Goal: Task Accomplishment & Management: Manage account settings

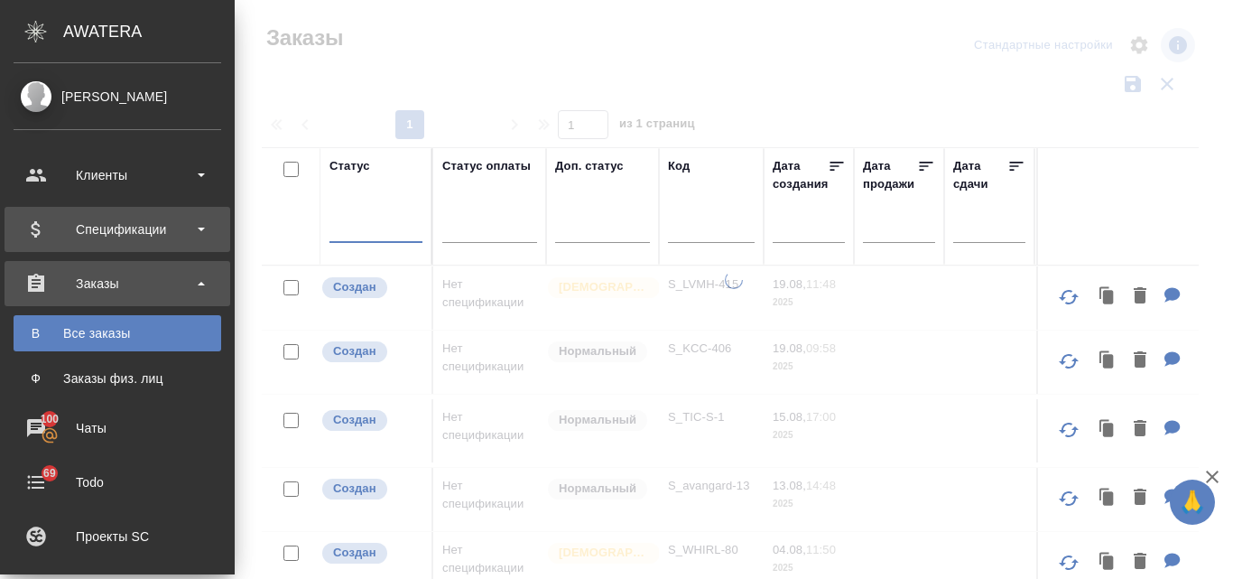
click at [78, 176] on div "Клиенты" at bounding box center [118, 175] width 208 height 27
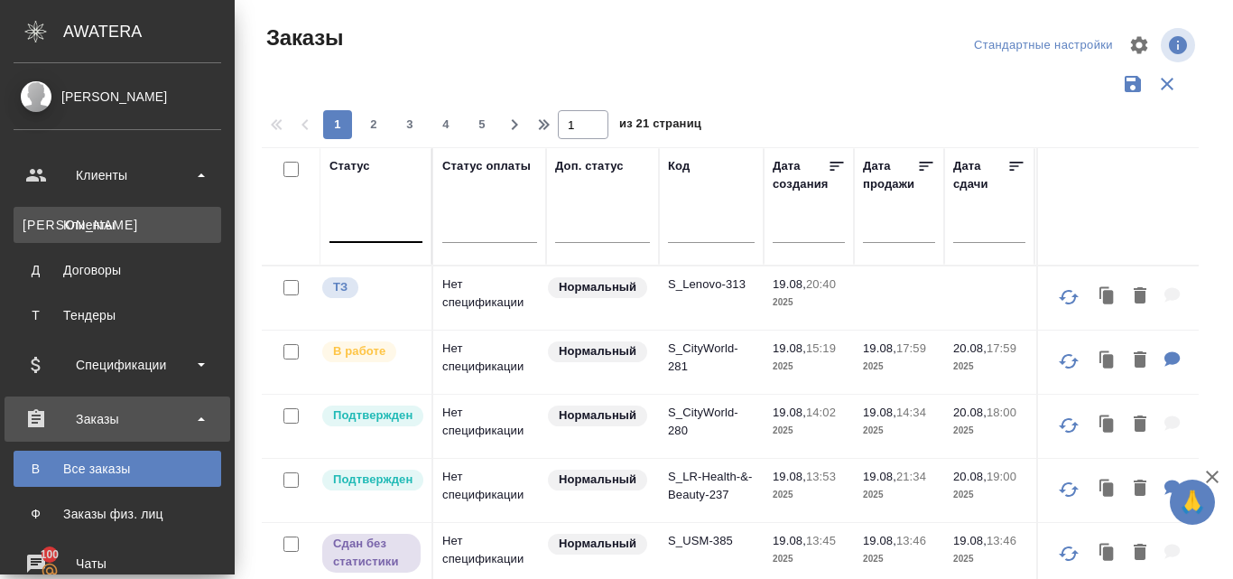
click at [96, 228] on div "Клиенты" at bounding box center [118, 225] width 190 height 18
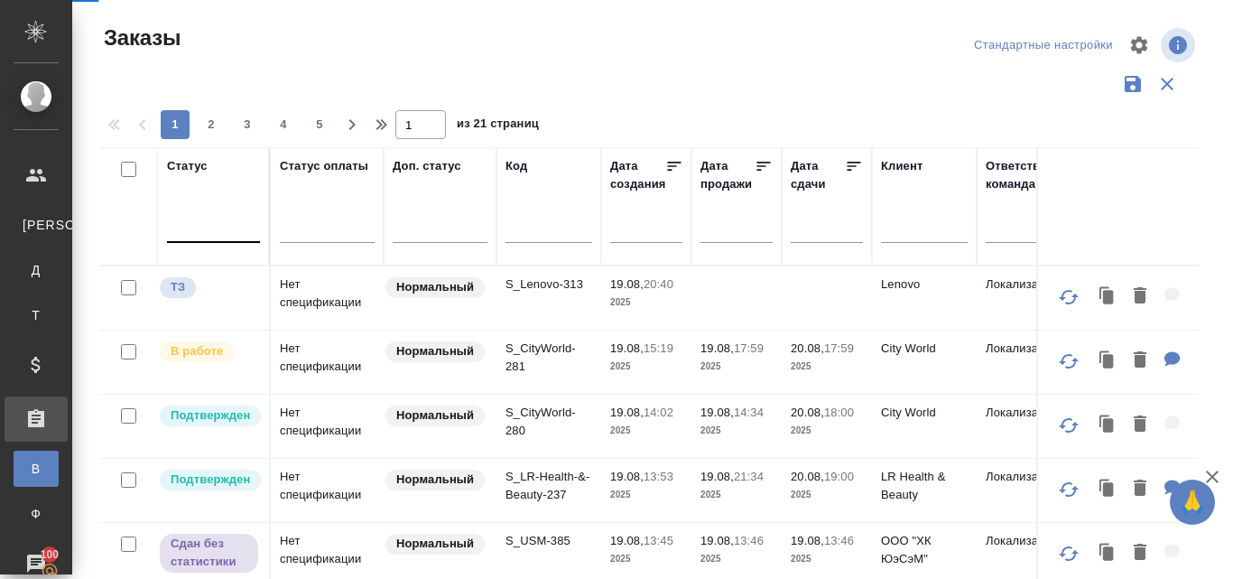
select select "RU"
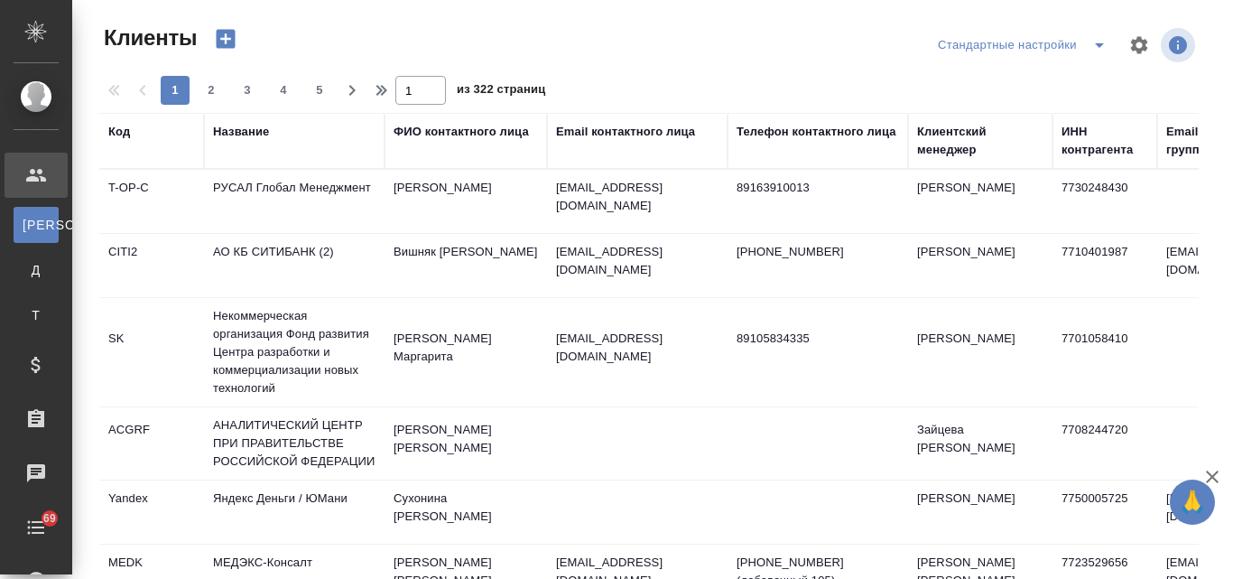
click at [27, 230] on div "Клиенты" at bounding box center [13, 225] width 27 height 18
click at [242, 134] on div "Название" at bounding box center [241, 132] width 56 height 18
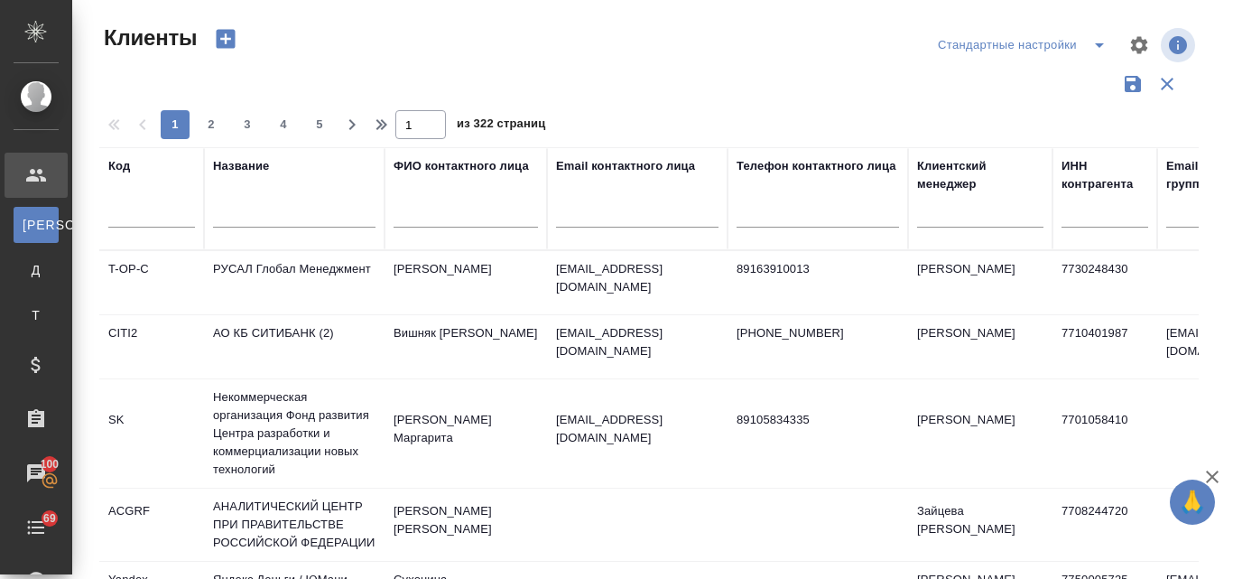
click at [252, 214] on input "text" at bounding box center [294, 216] width 162 height 23
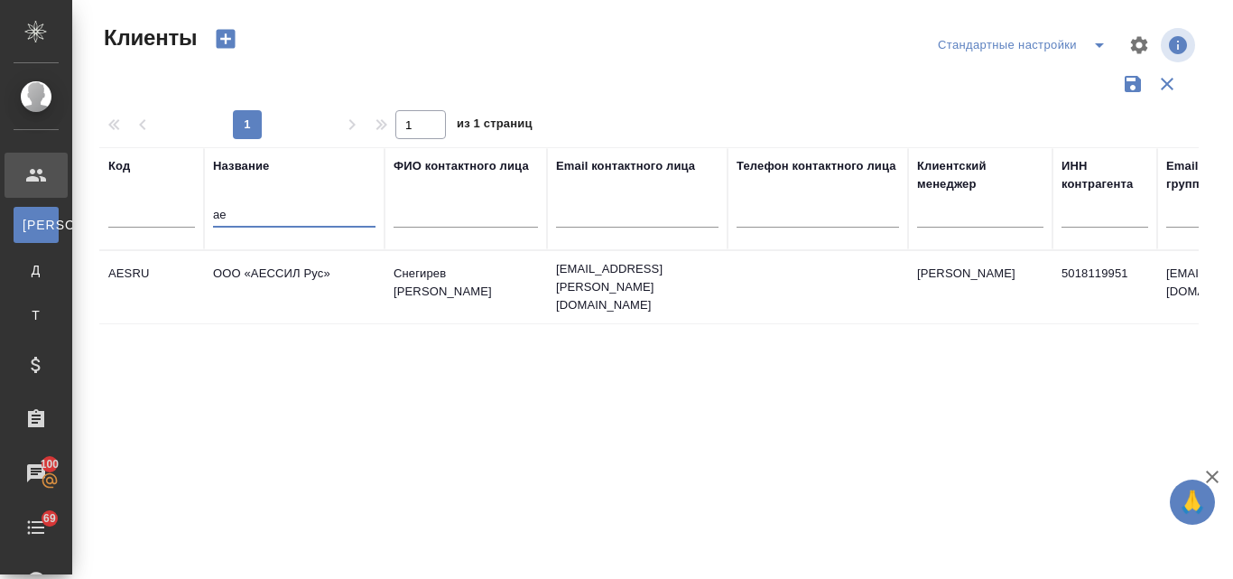
type input "а"
type input "ftc"
click at [257, 273] on td "FTC" at bounding box center [294, 286] width 181 height 63
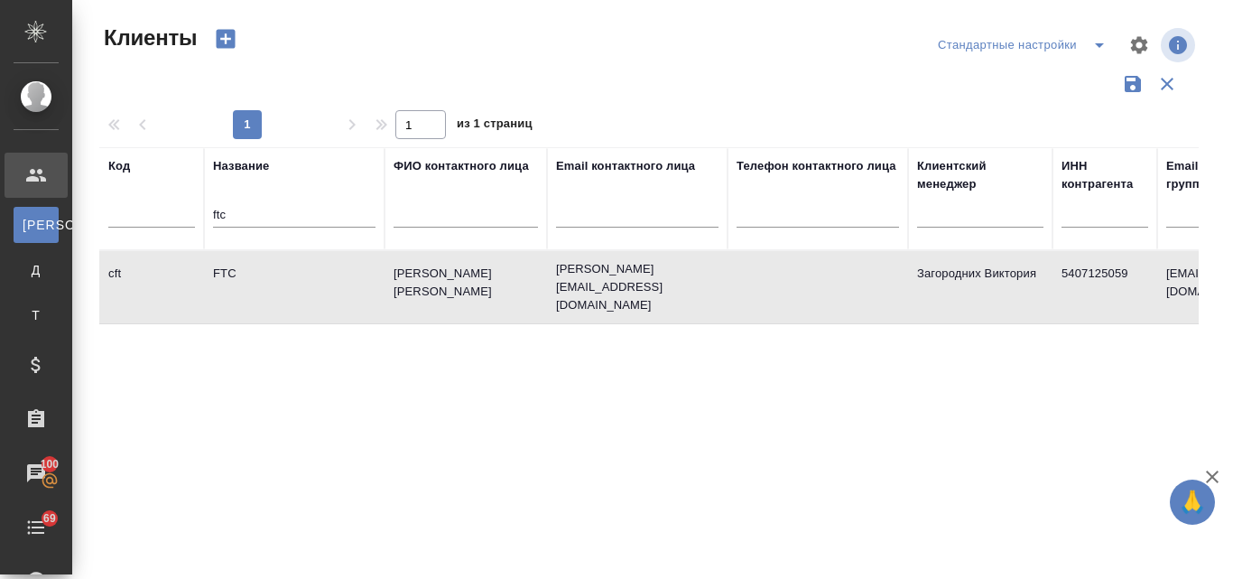
click at [257, 273] on td "FTC" at bounding box center [294, 286] width 181 height 63
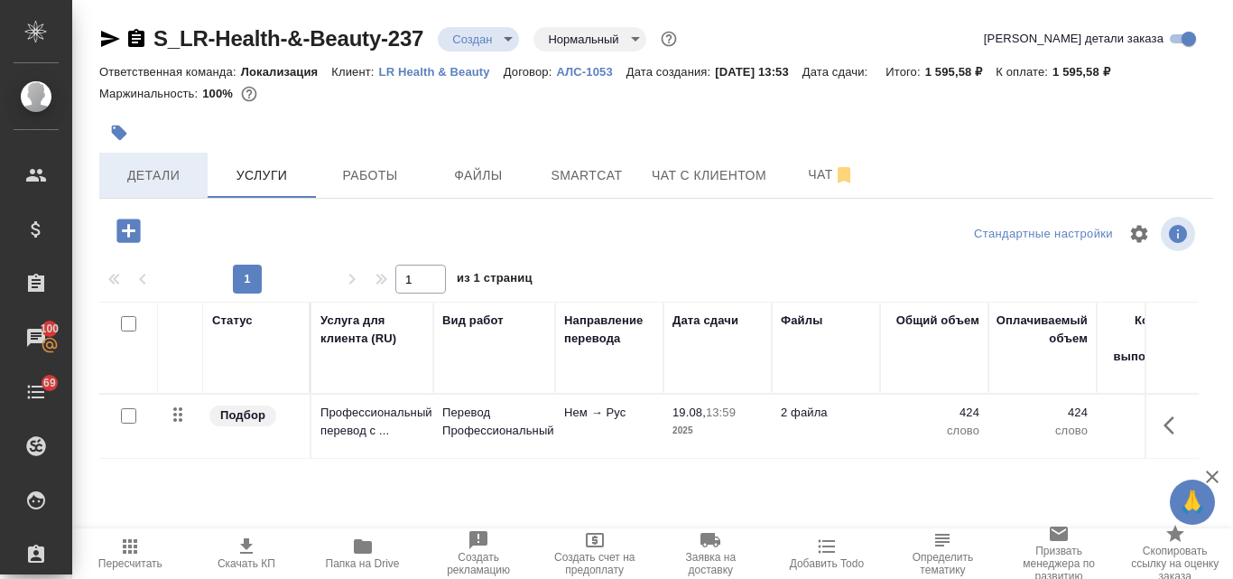
click at [131, 183] on span "Детали" at bounding box center [153, 175] width 87 height 23
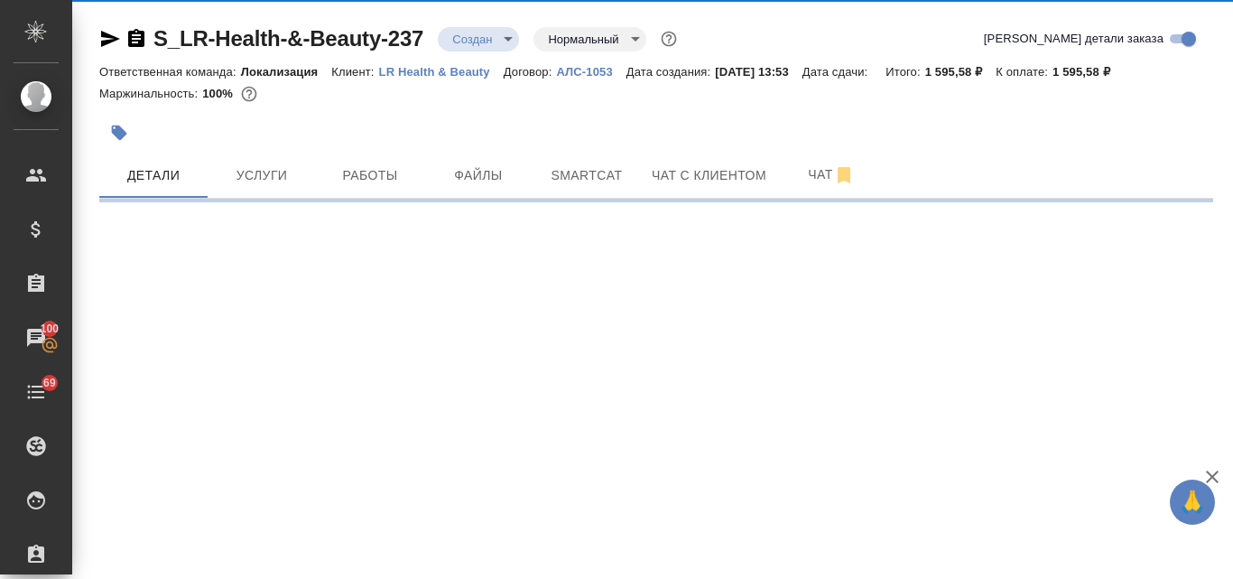
select select "RU"
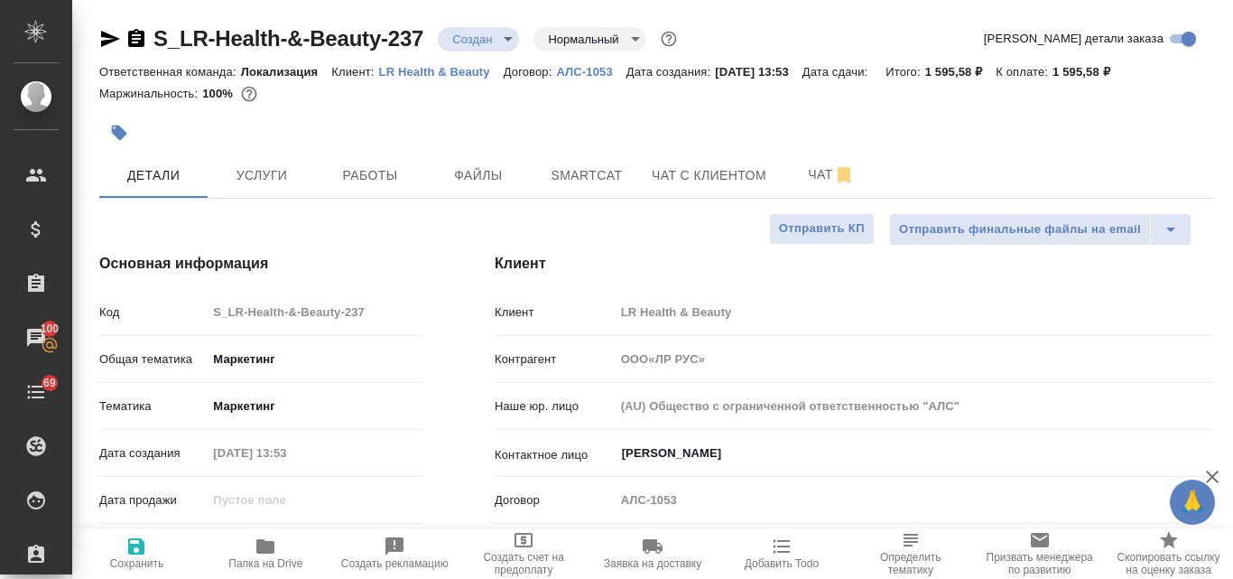
type textarea "x"
click at [134, 555] on icon "button" at bounding box center [136, 546] width 22 height 22
type input "ООО«ЛР РУС»"
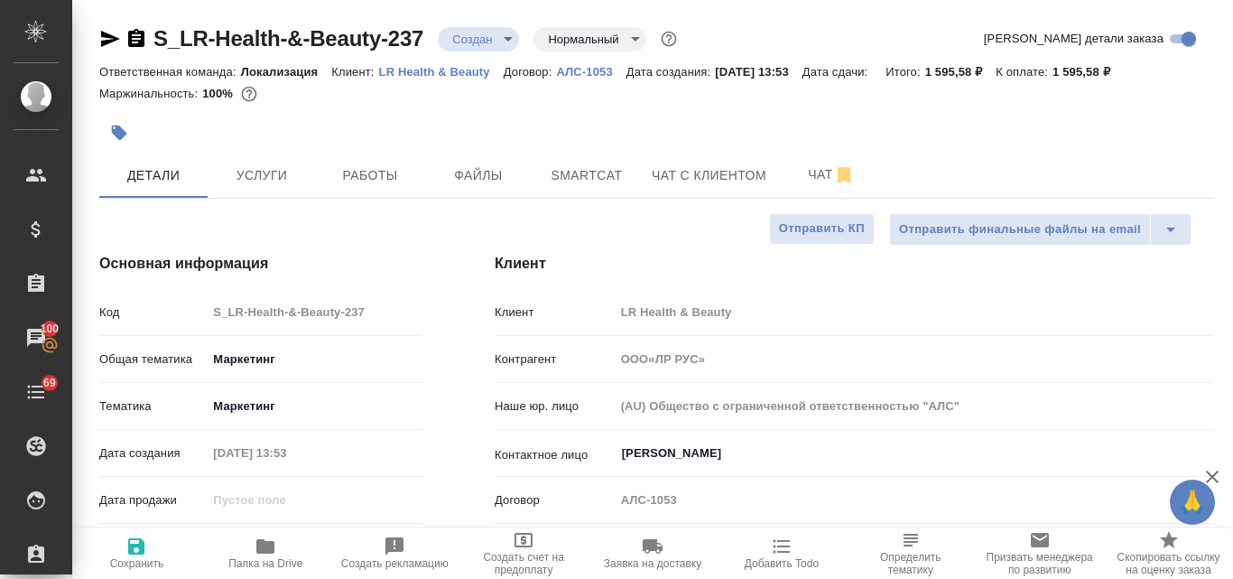
type textarea "x"
type input "ООО«ЛР РУС»"
type textarea "x"
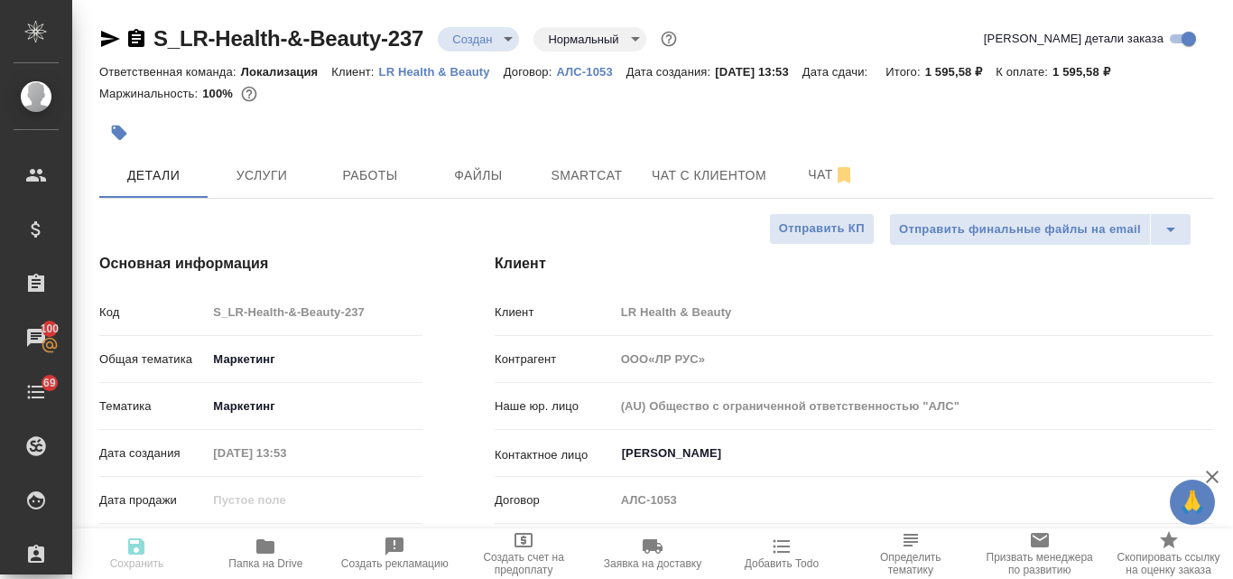
type textarea "x"
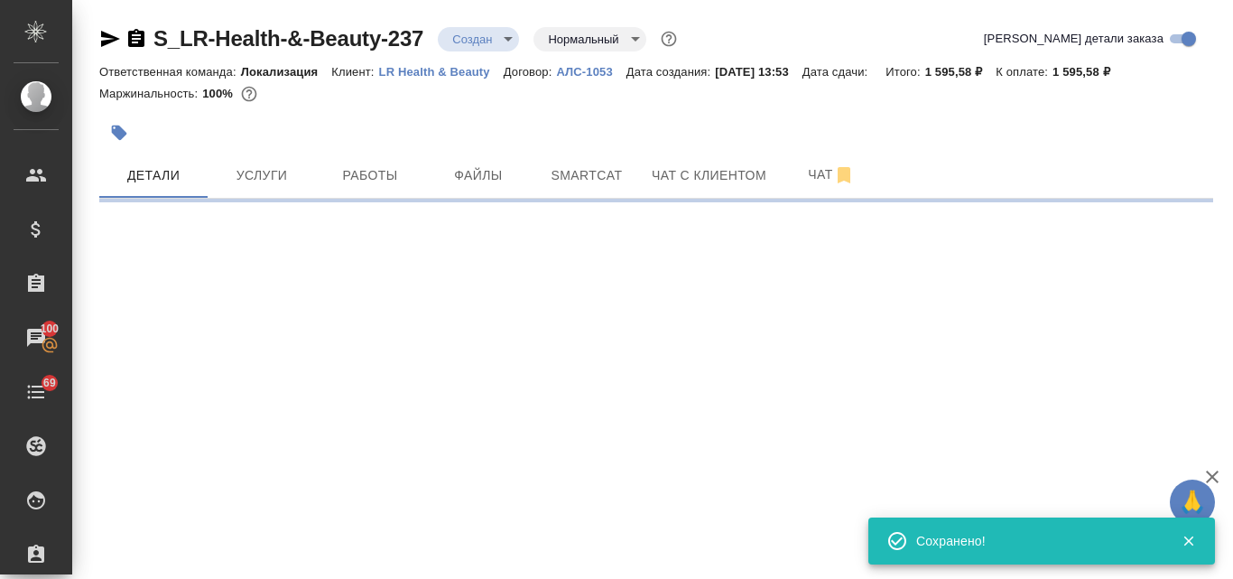
select select "RU"
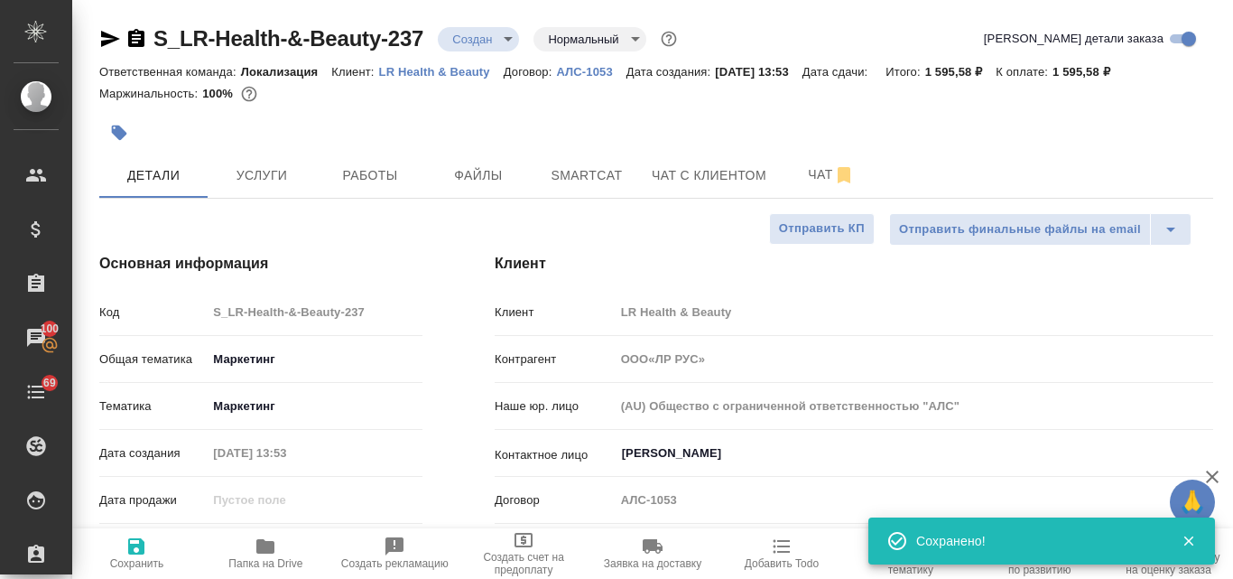
type textarea "x"
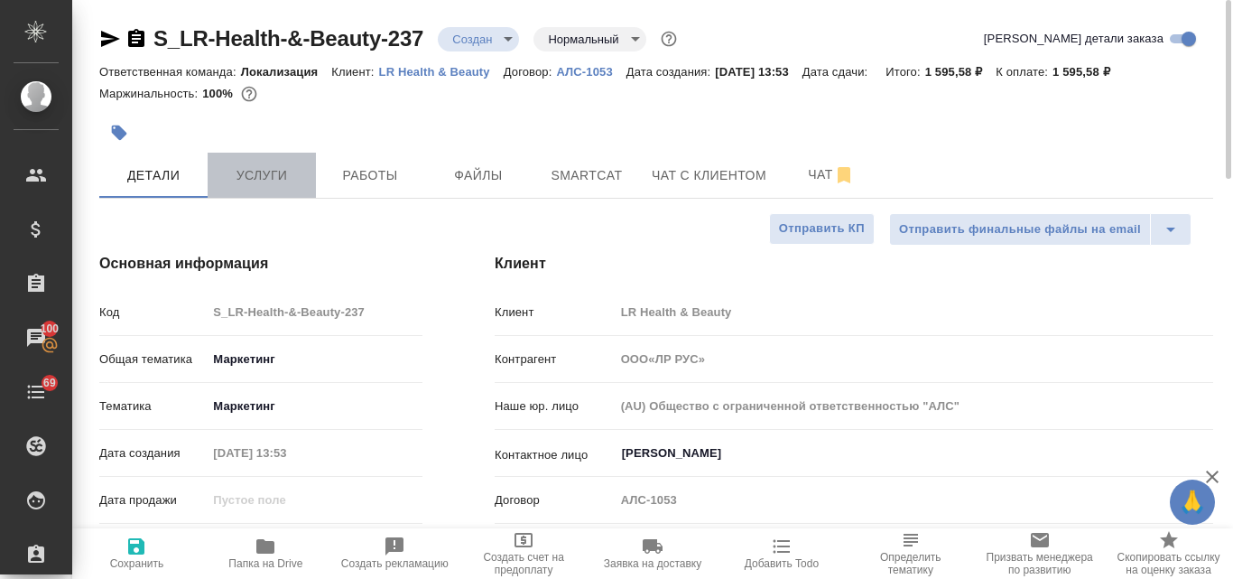
click at [250, 185] on span "Услуги" at bounding box center [261, 175] width 87 height 23
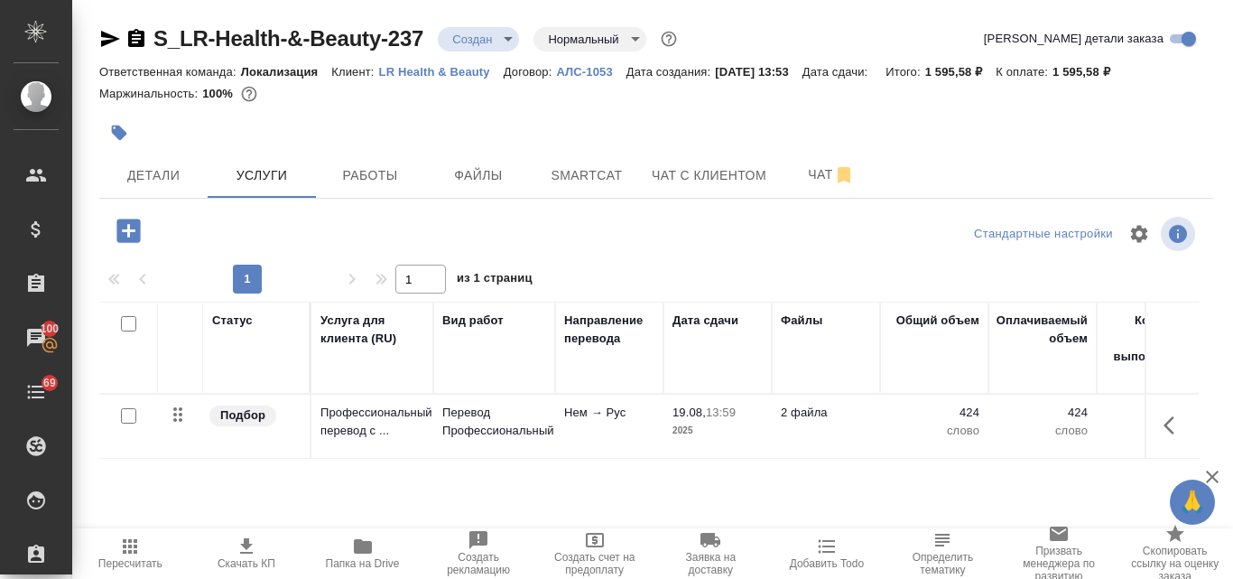
click at [255, 557] on span "Скачать КП" at bounding box center [247, 563] width 58 height 13
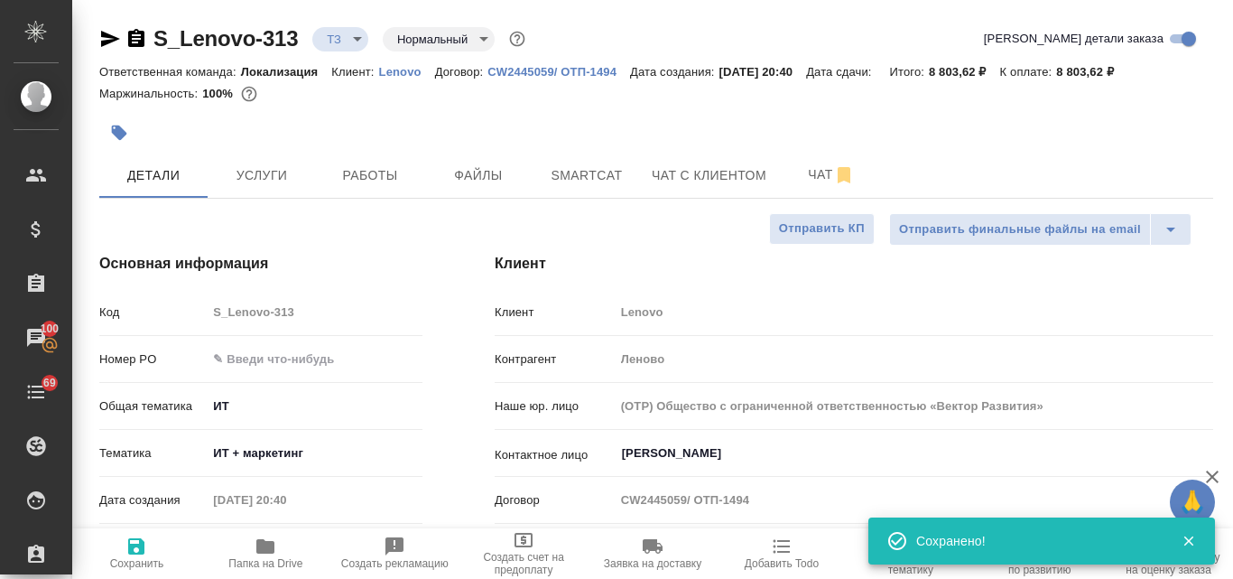
select select "RU"
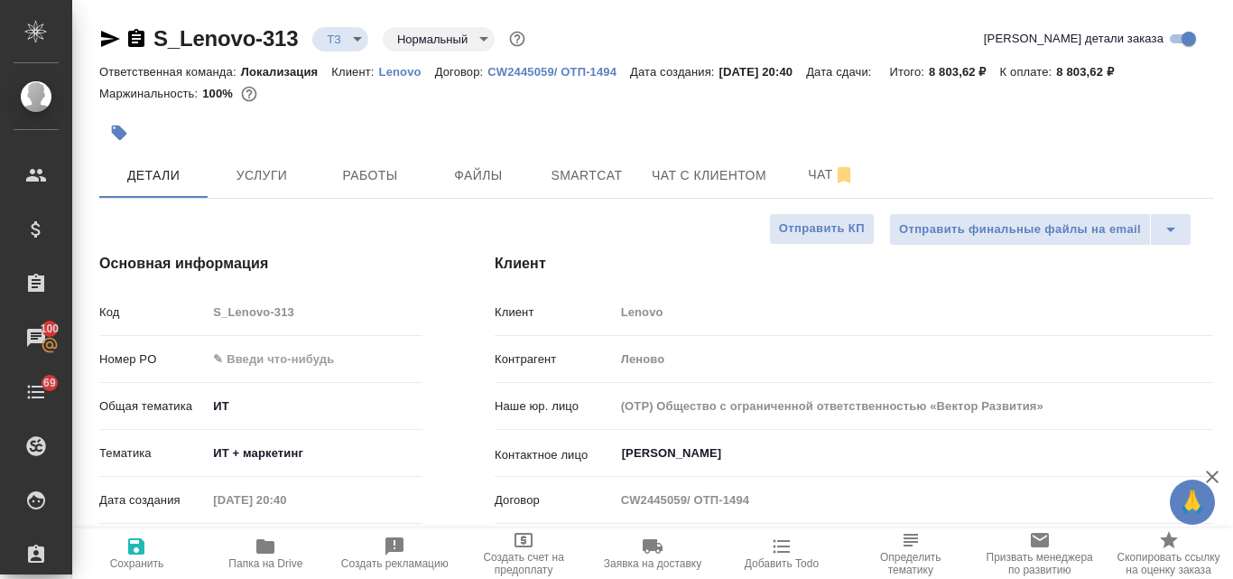
click at [109, 31] on icon "button" at bounding box center [110, 39] width 22 height 22
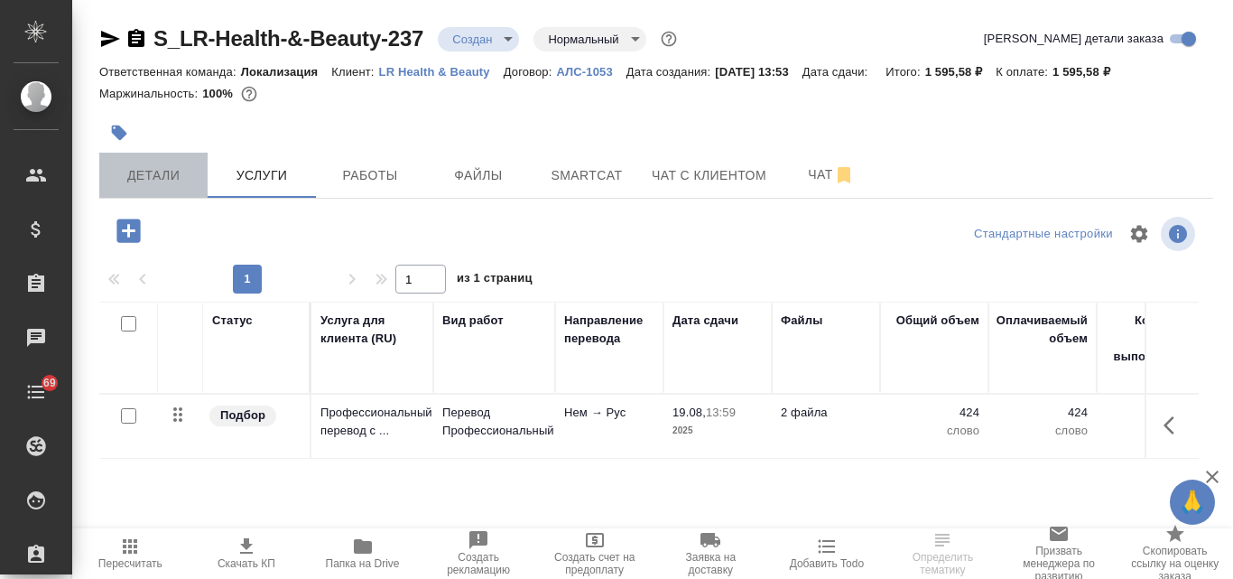
click at [132, 183] on span "Детали" at bounding box center [153, 175] width 87 height 23
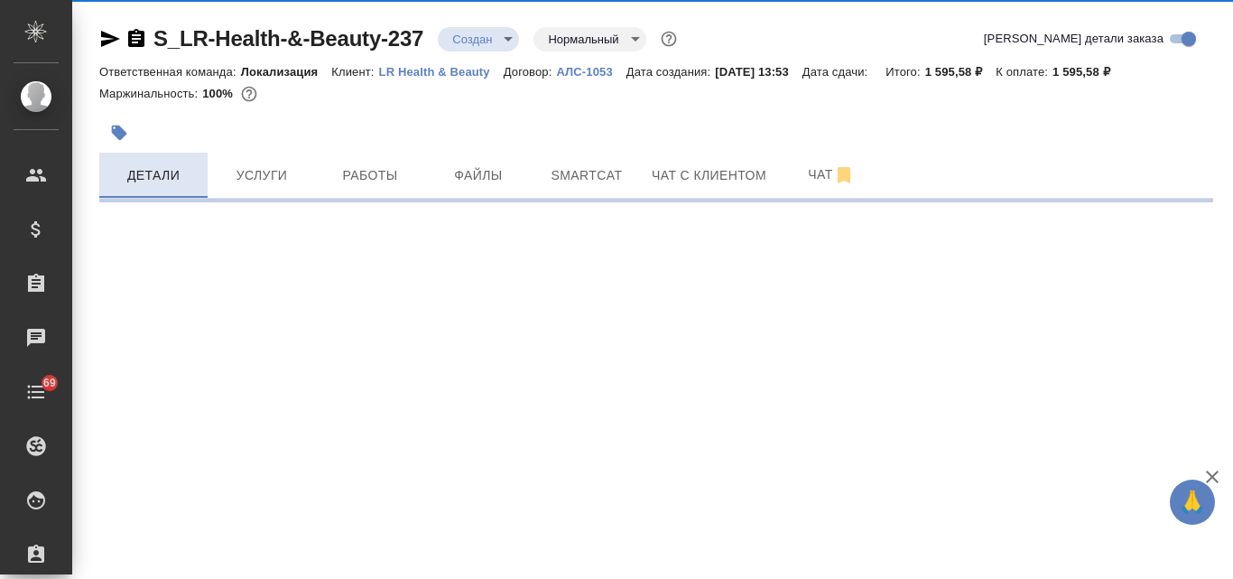
select select "RU"
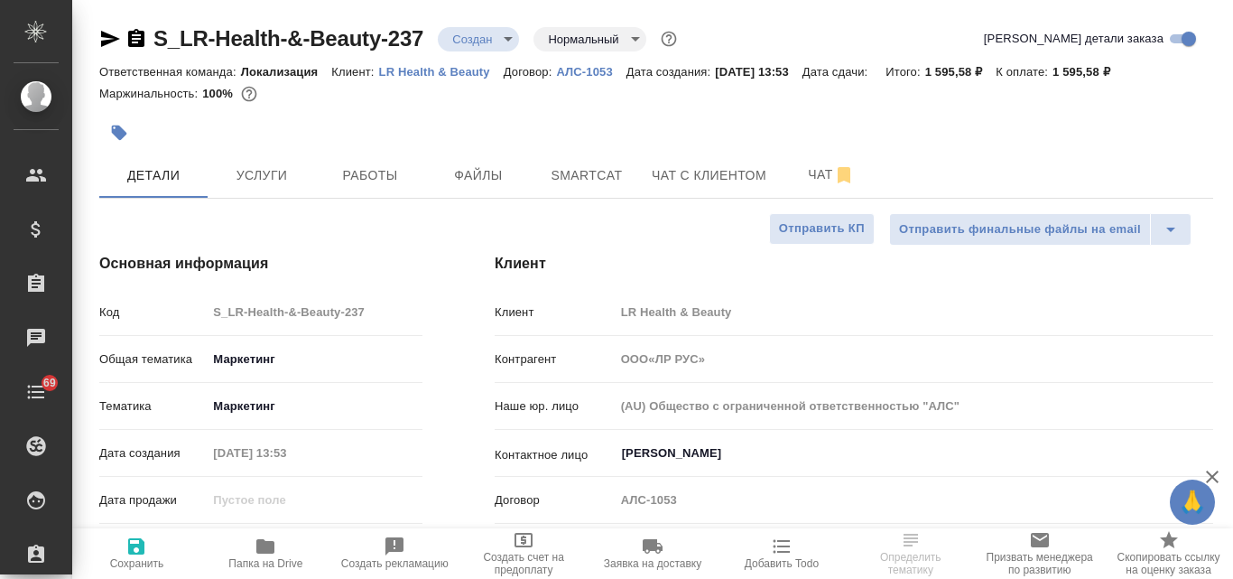
type textarea "x"
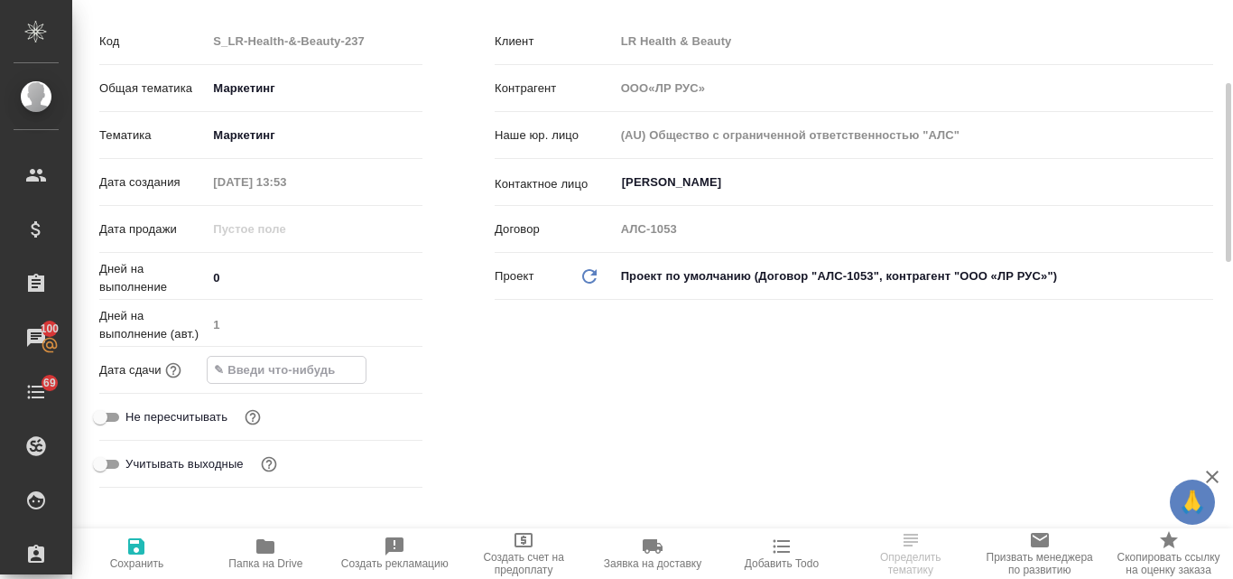
click at [284, 367] on input "text" at bounding box center [287, 370] width 158 height 26
click at [374, 362] on icon "button" at bounding box center [370, 367] width 16 height 18
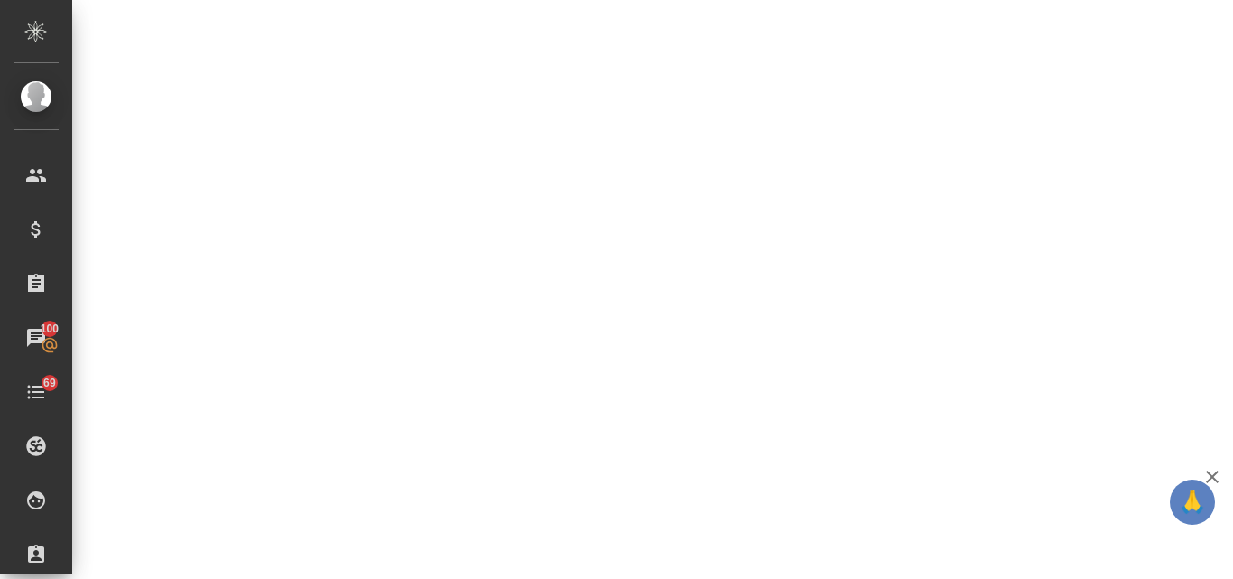
select select "RU"
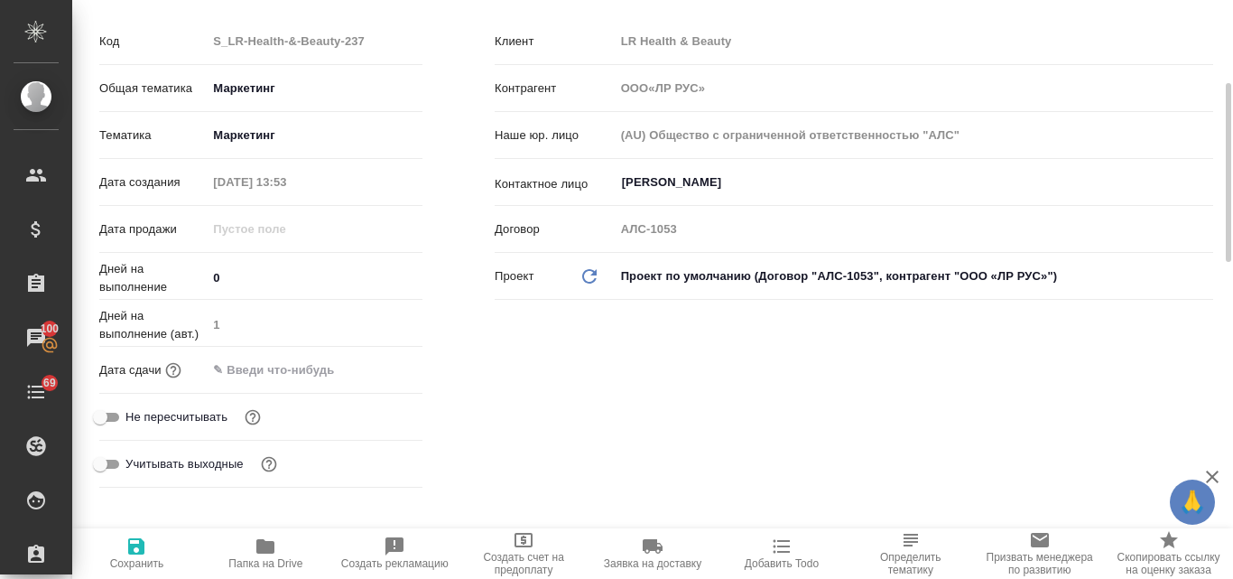
type textarea "x"
click at [263, 366] on input "text" at bounding box center [286, 370] width 158 height 26
click at [366, 374] on icon "button" at bounding box center [370, 369] width 22 height 22
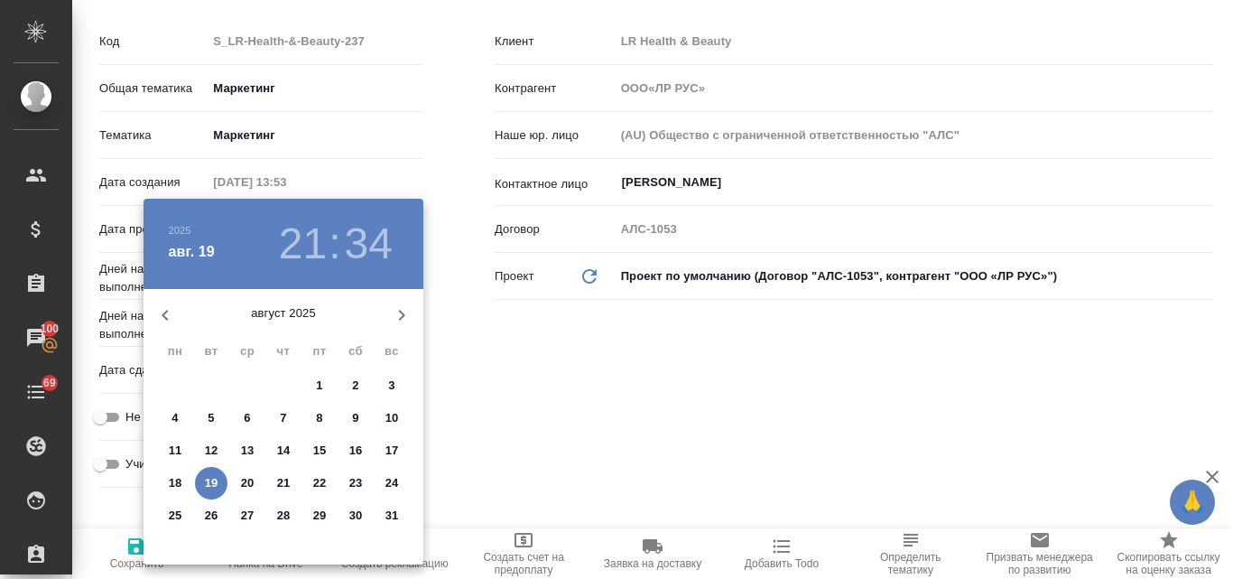
click at [249, 478] on p "20" at bounding box center [248, 483] width 14 height 18
type input "20.08.2025 21:34"
type input "ООО«ЛР РУС»"
type textarea "x"
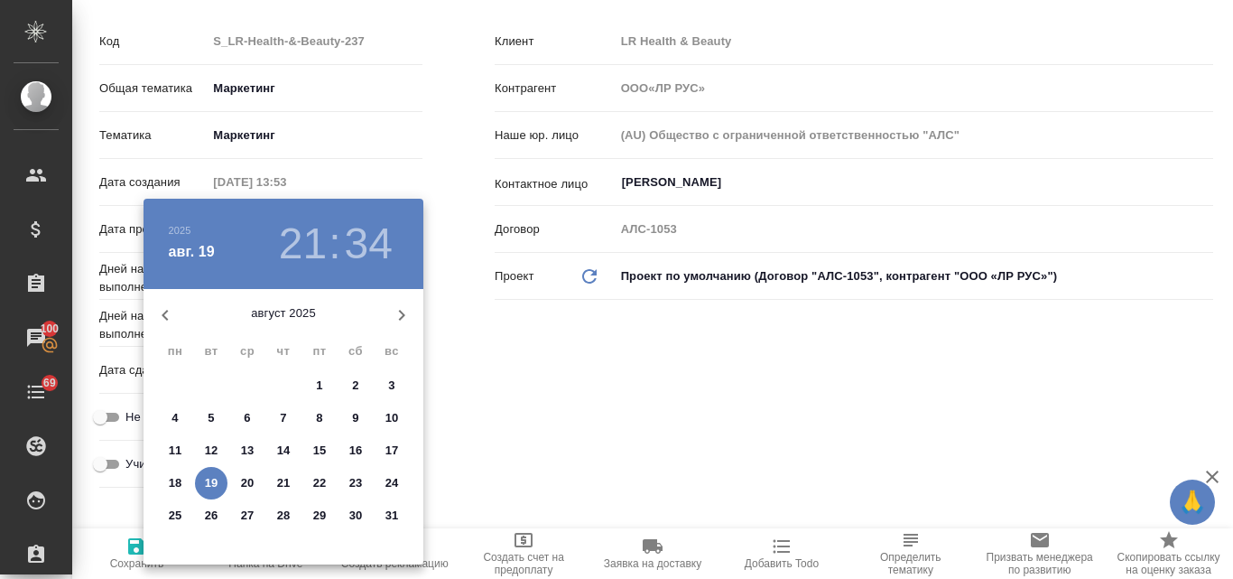
type textarea "x"
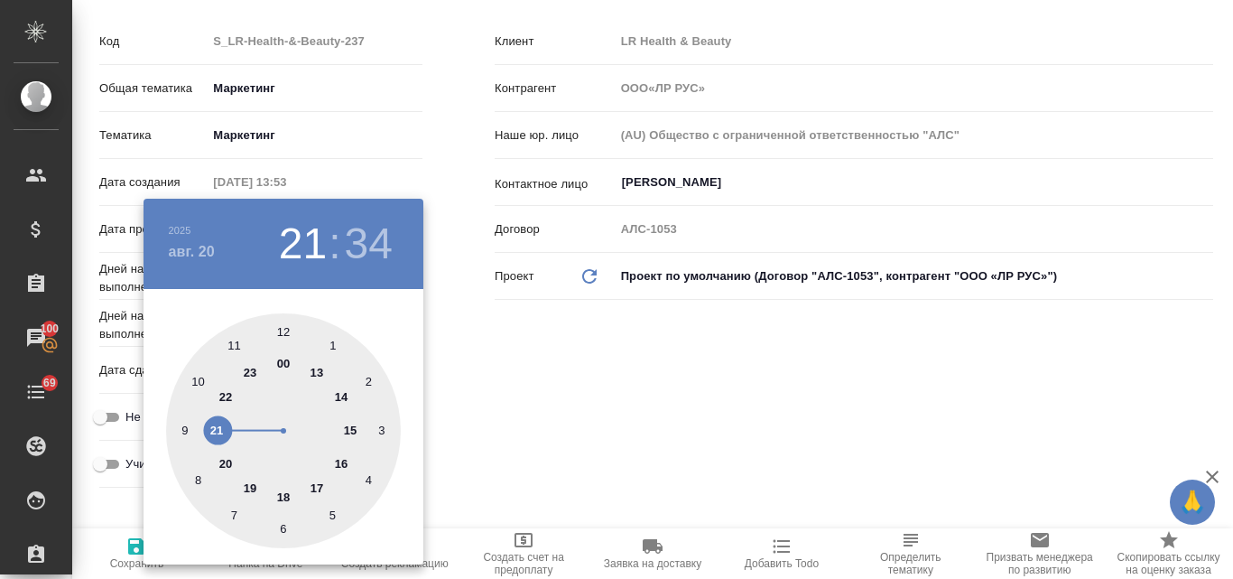
click at [248, 484] on div at bounding box center [283, 430] width 235 height 235
type input "20.08.2025 19:34"
type input "ООО«ЛР РУС»"
type textarea "x"
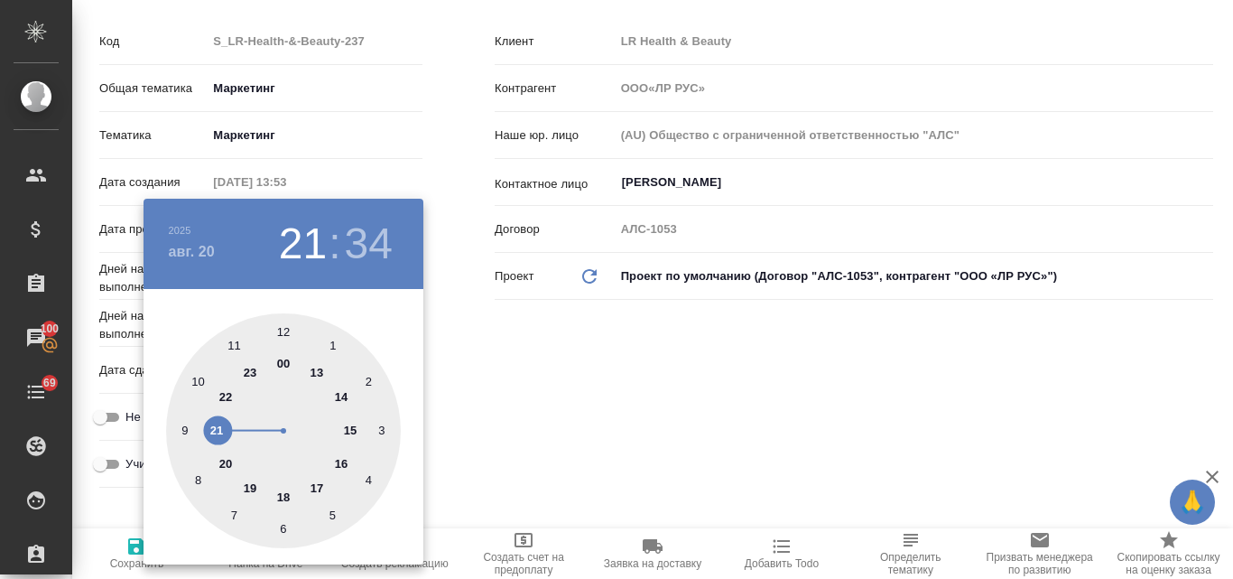
type textarea "x"
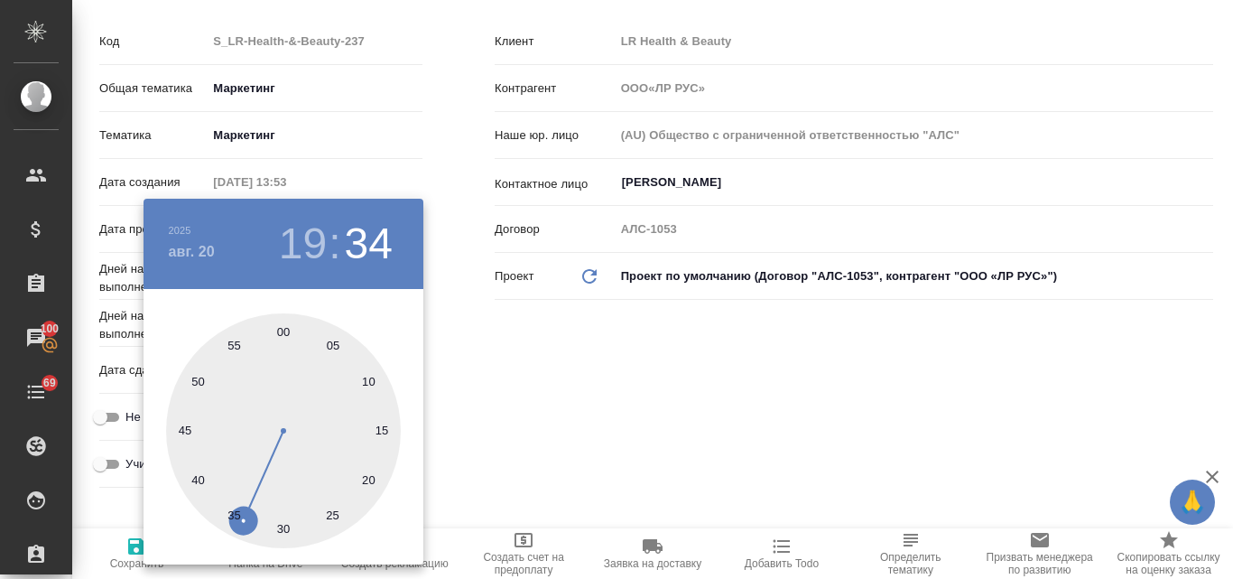
click at [286, 330] on div at bounding box center [283, 430] width 235 height 235
type input "20.08.2025 19:00"
type input "ООО«ЛР РУС»"
type textarea "x"
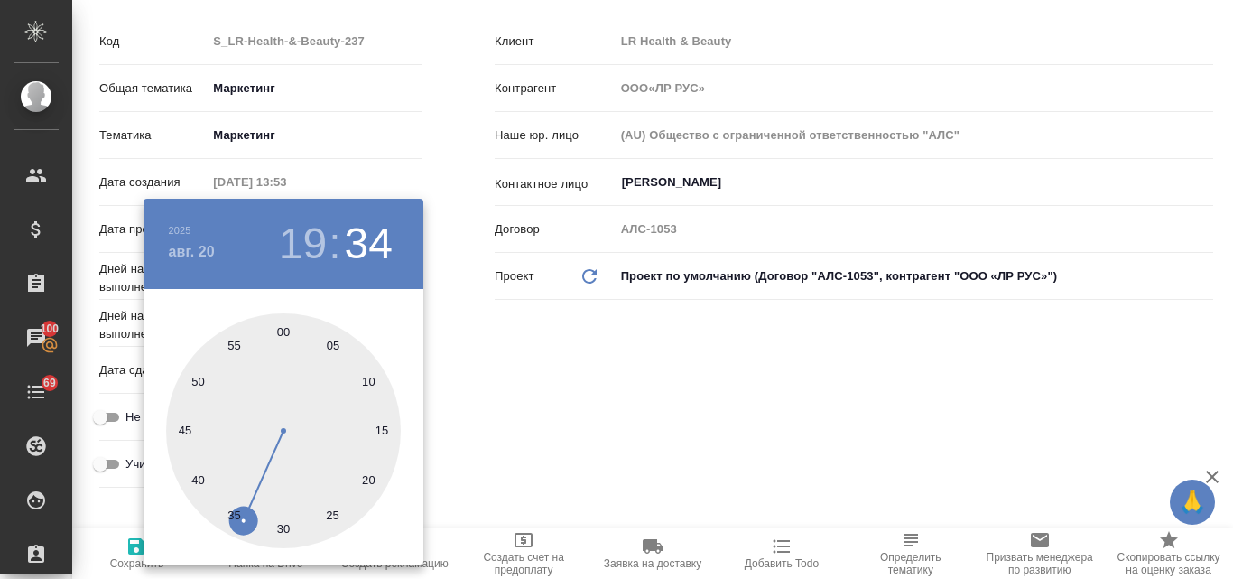
type textarea "x"
click at [576, 403] on div at bounding box center [616, 289] width 1233 height 579
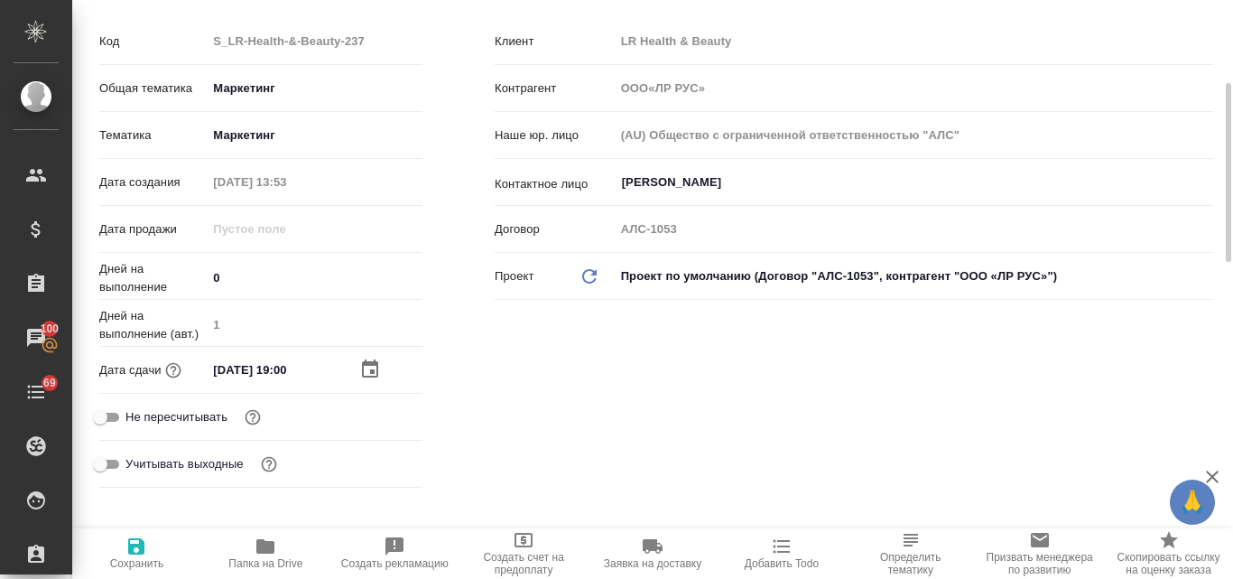
click at [137, 545] on icon "button" at bounding box center [136, 546] width 16 height 16
type input "ООО«ЛР РУС»"
type textarea "x"
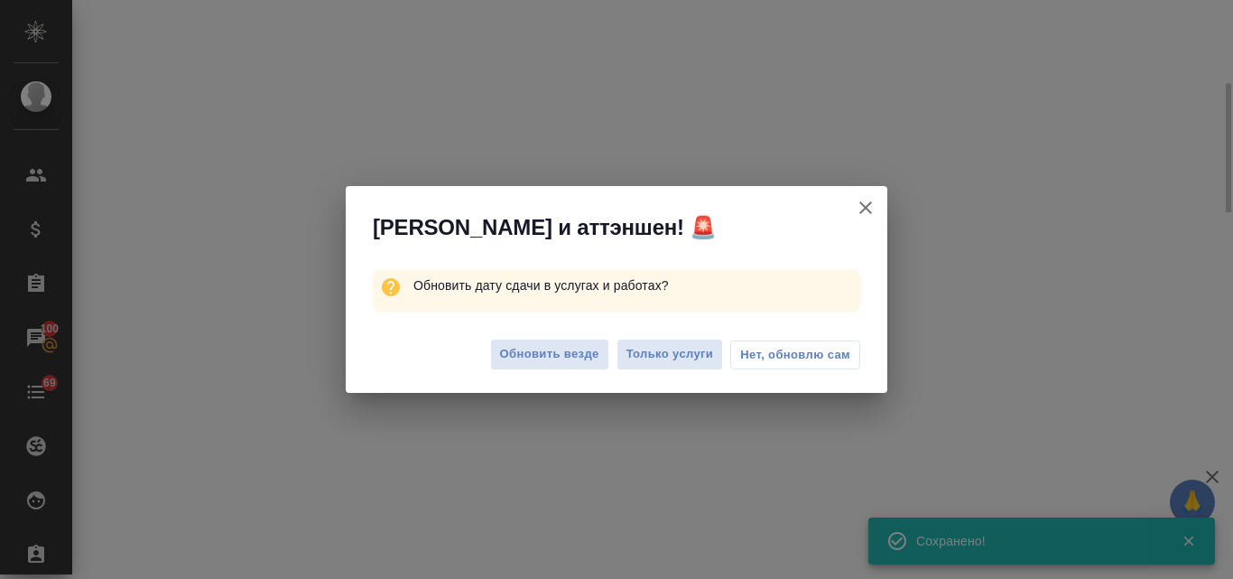
select select "RU"
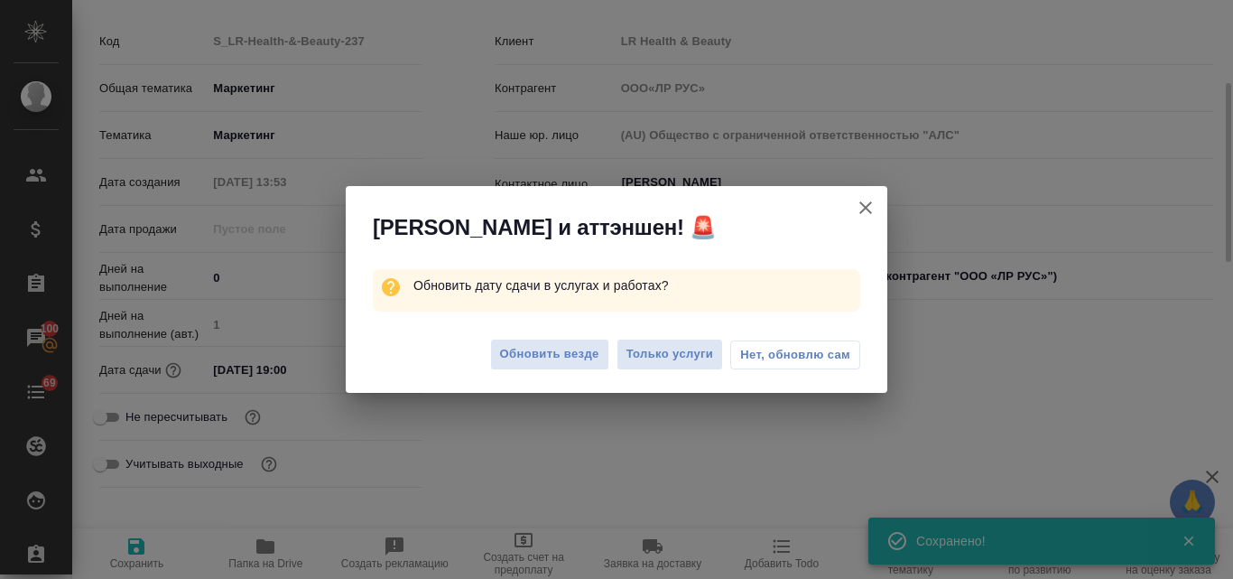
type textarea "x"
click at [508, 355] on span "Обновить везде" at bounding box center [549, 354] width 99 height 21
type input "ООО«ЛР РУС»"
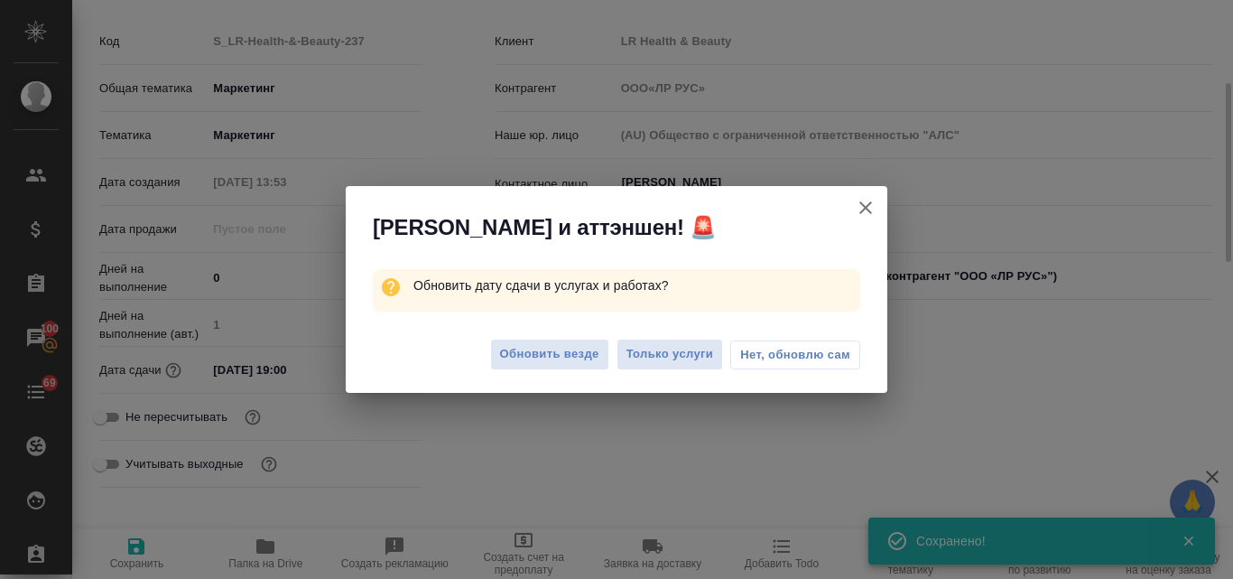
type textarea "x"
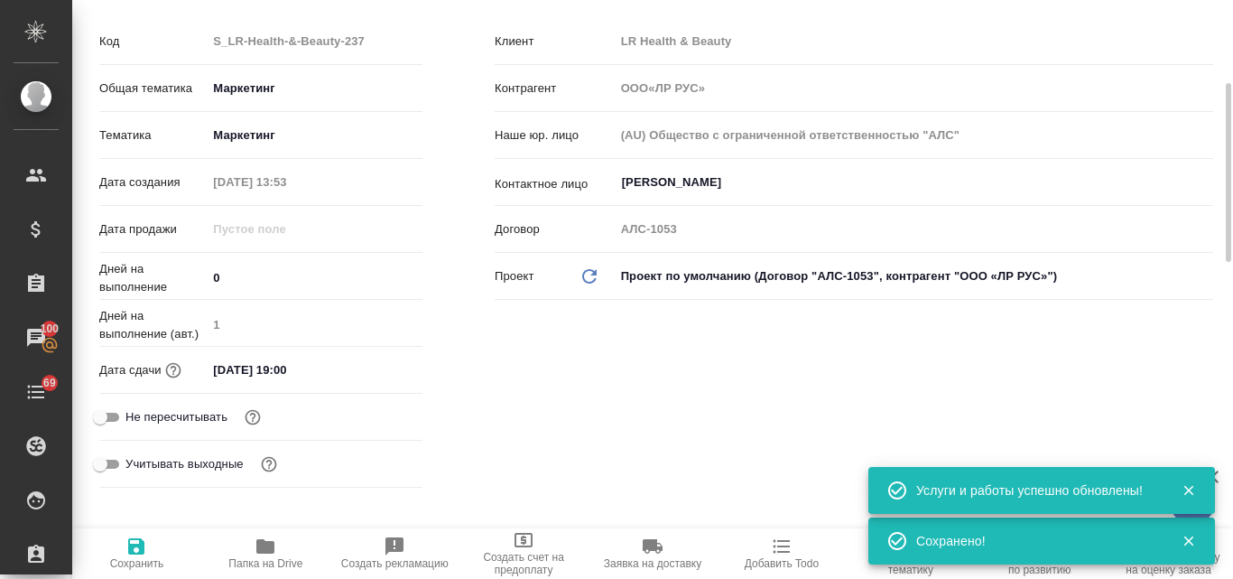
scroll to position [0, 0]
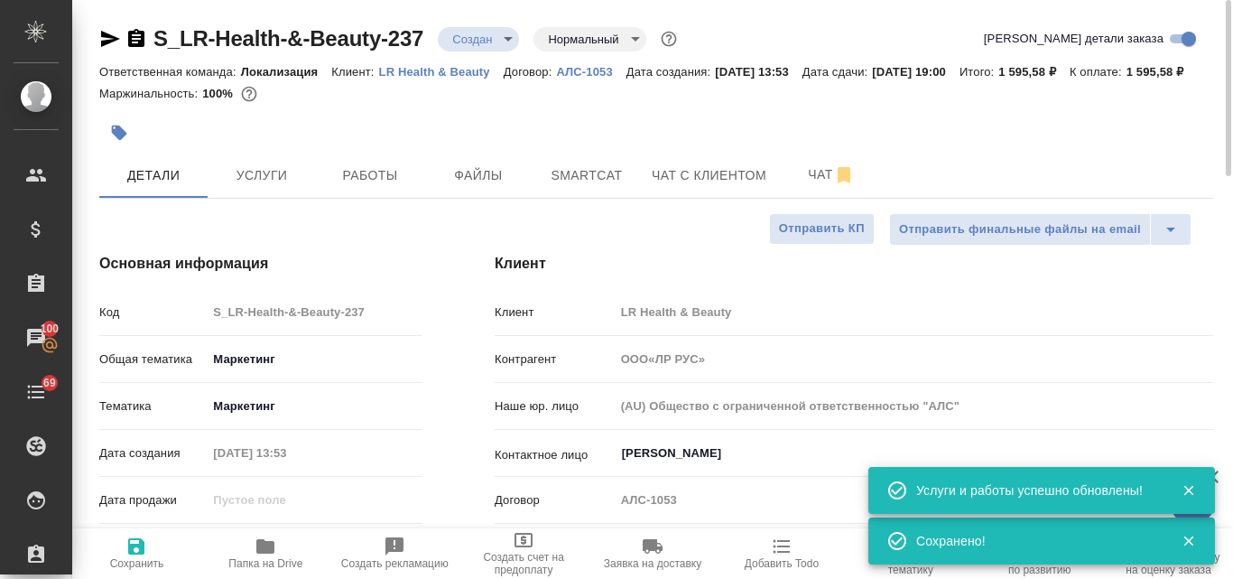
click at [508, 38] on body "🙏 .cls-1 fill:#fff; AWATERA Valyaeva Anna Клиенты Спецификации Заказы 100 Чаты …" at bounding box center [616, 289] width 1233 height 579
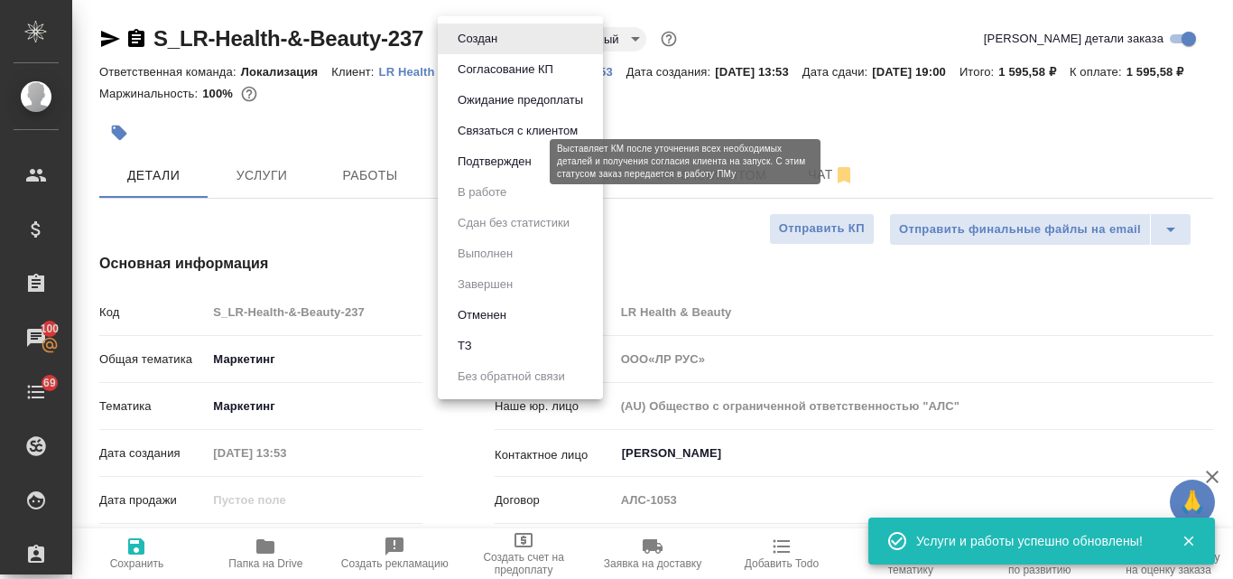
click at [470, 157] on button "Подтвержден" at bounding box center [494, 162] width 85 height 20
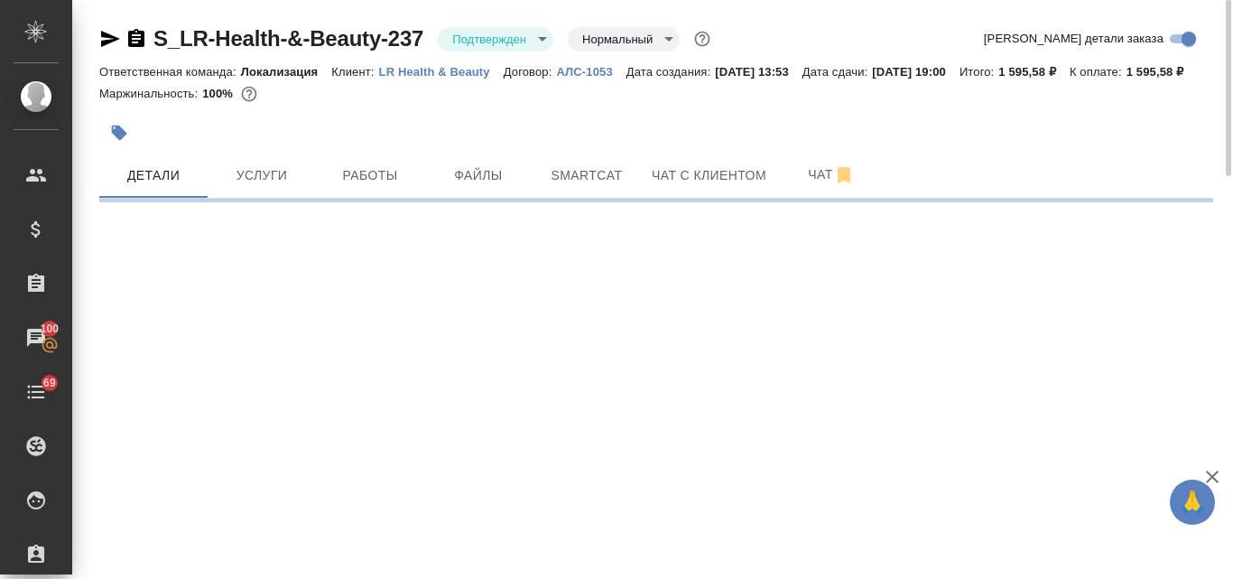
select select "RU"
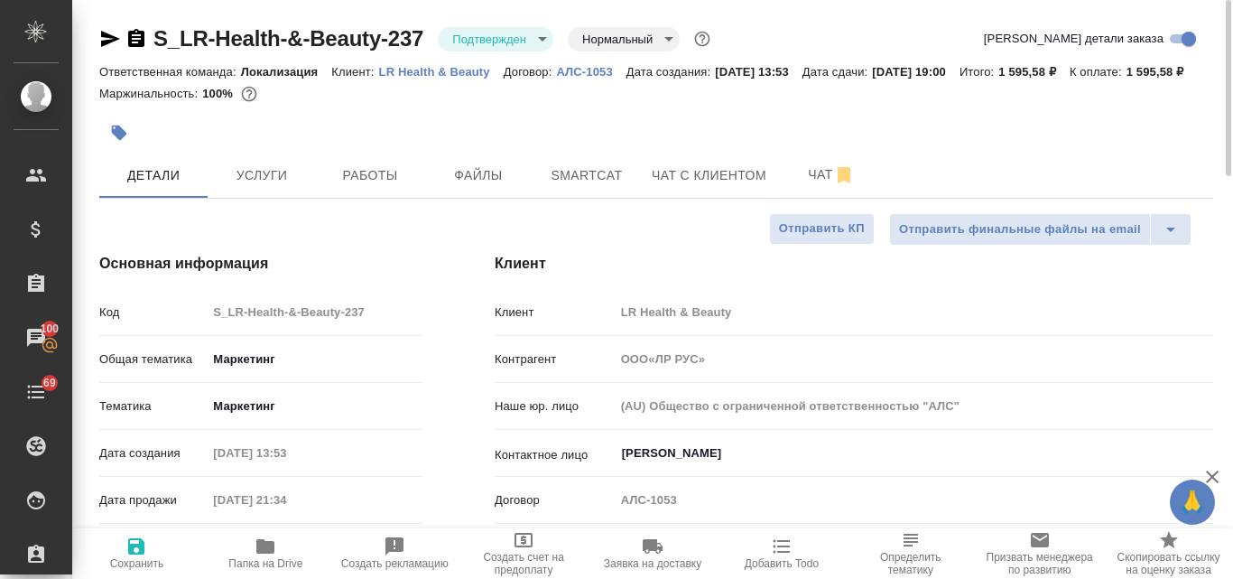
type textarea "x"
click at [108, 40] on icon "button" at bounding box center [110, 39] width 19 height 16
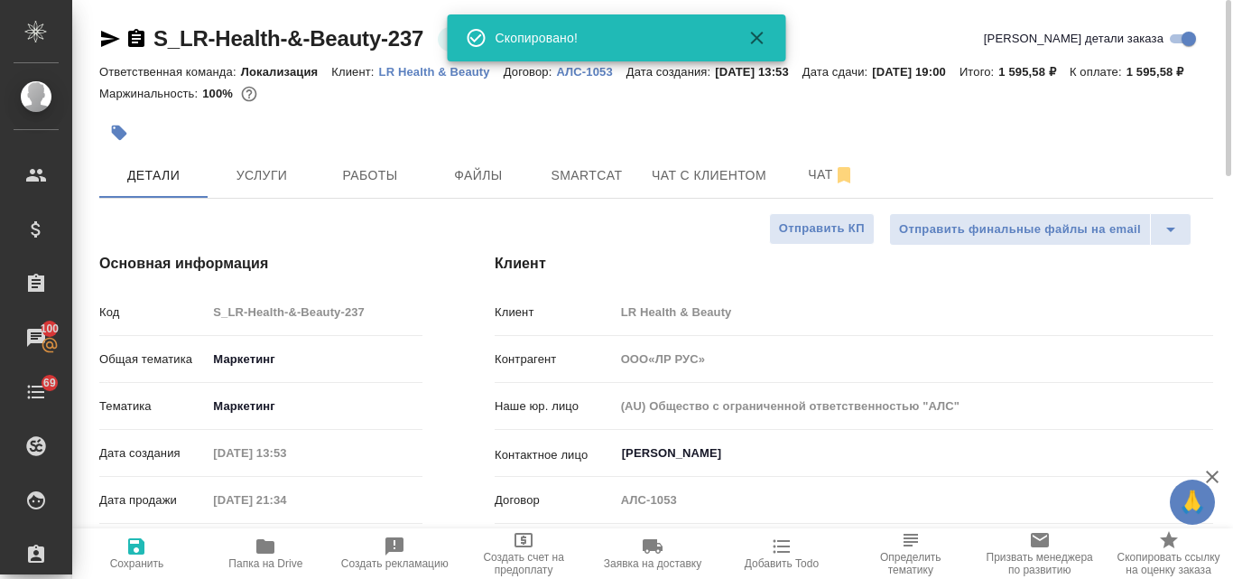
type input "ООО«ЛР РУС»"
type textarea "x"
type input "ООО«ЛР РУС»"
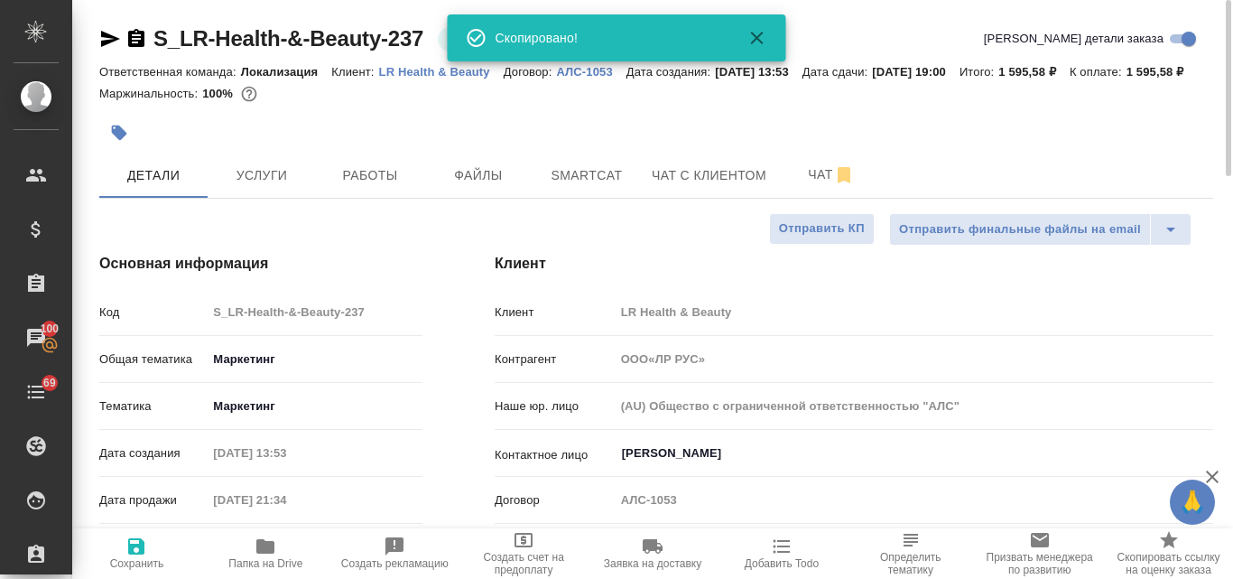
type textarea "x"
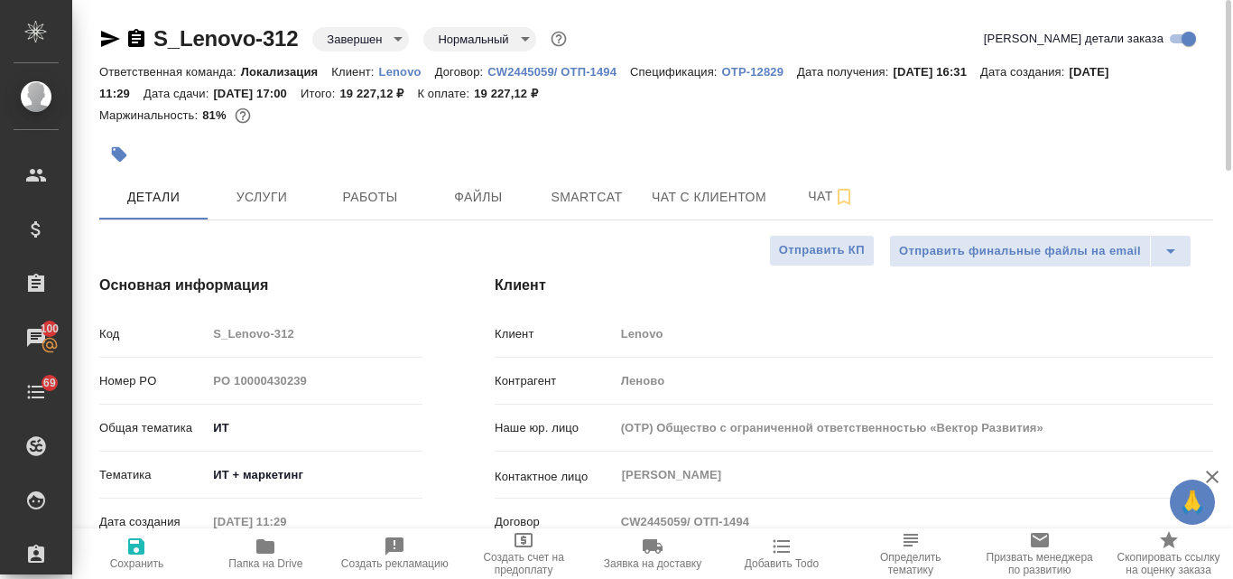
select select "RU"
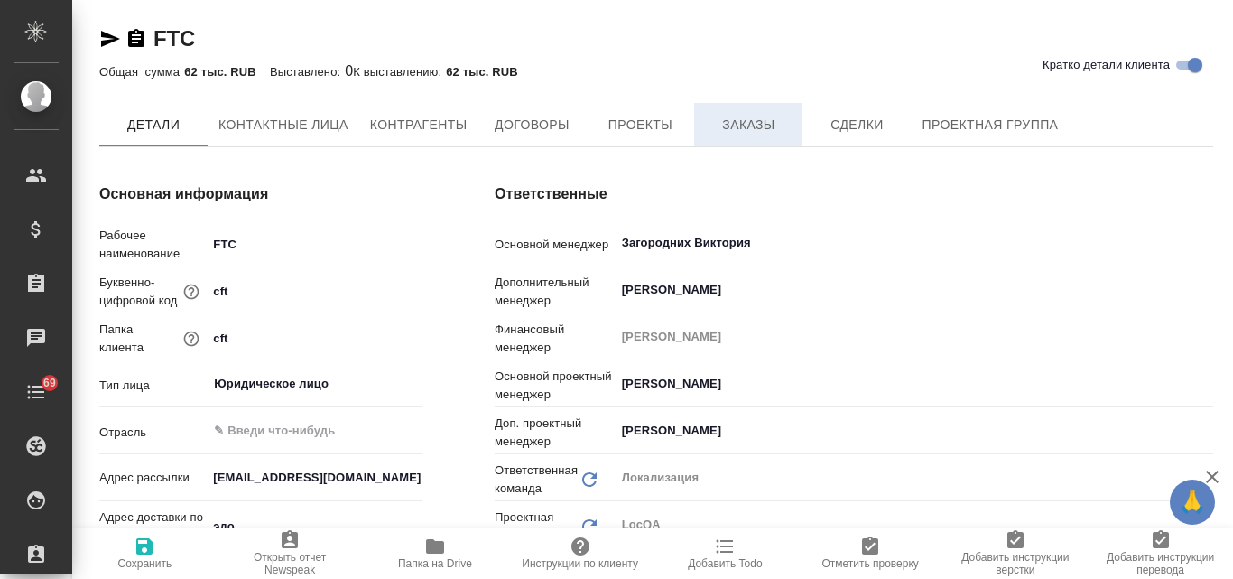
type textarea "x"
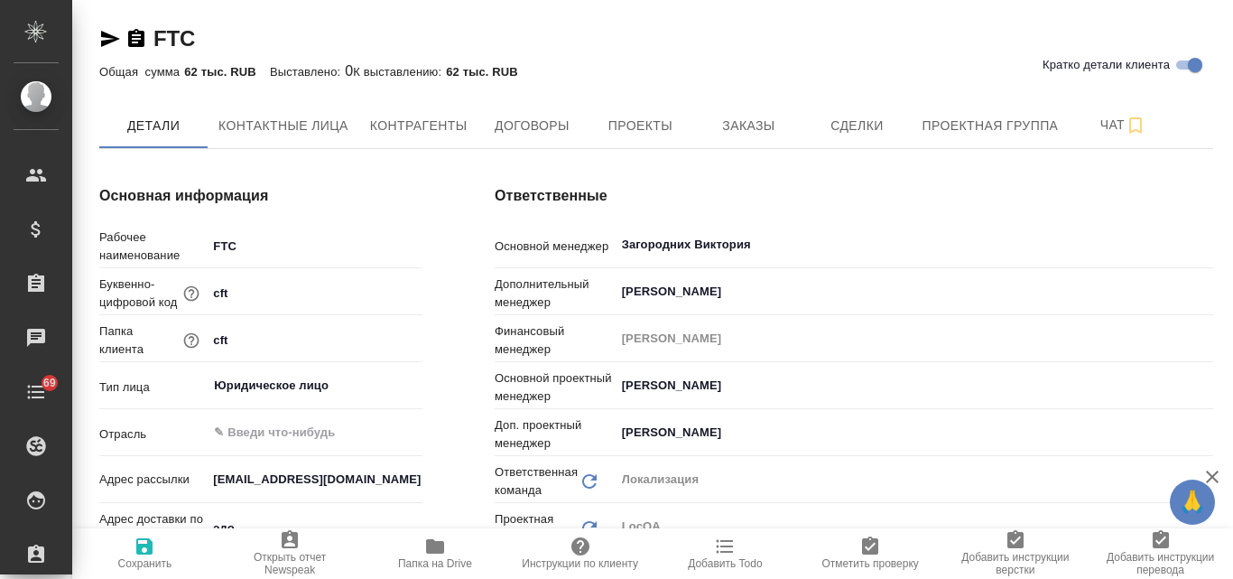
type textarea "x"
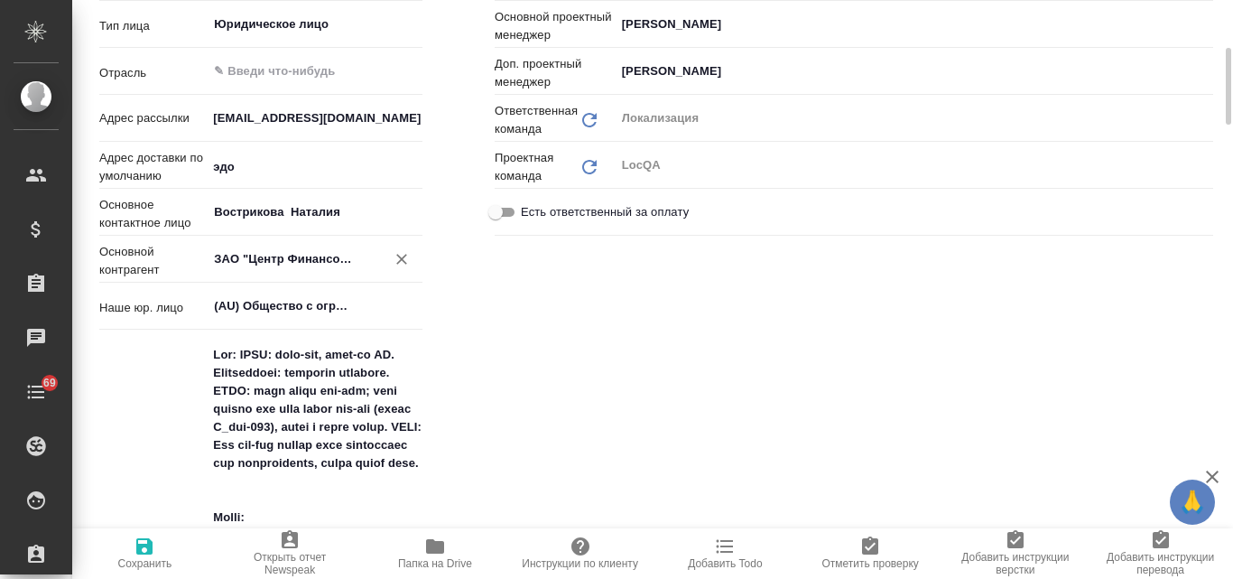
type textarea "x"
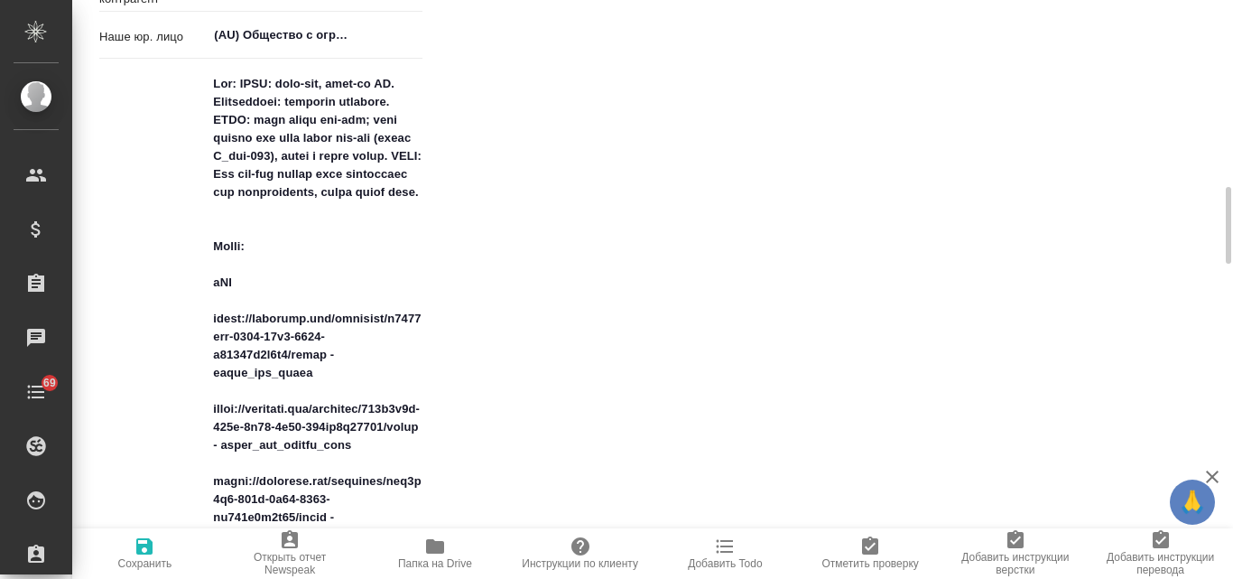
scroll to position [903, 0]
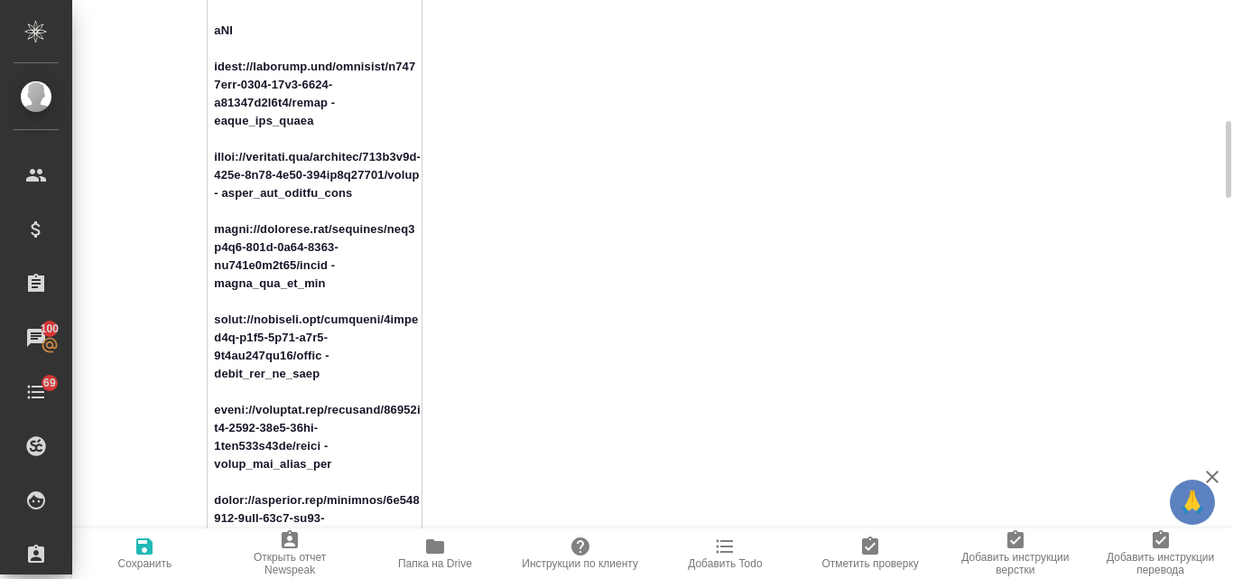
drag, startPoint x: 211, startPoint y: 61, endPoint x: 347, endPoint y: 123, distance: 148.7
type textarea "x"
drag, startPoint x: 208, startPoint y: 156, endPoint x: 377, endPoint y: 208, distance: 177.6
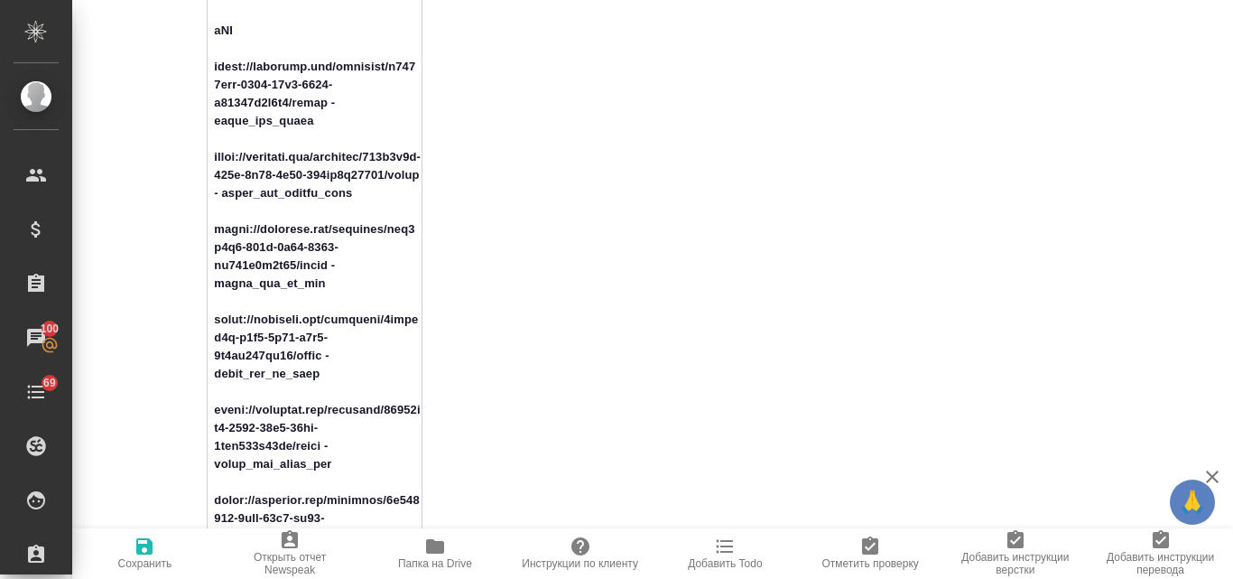
type textarea "x"
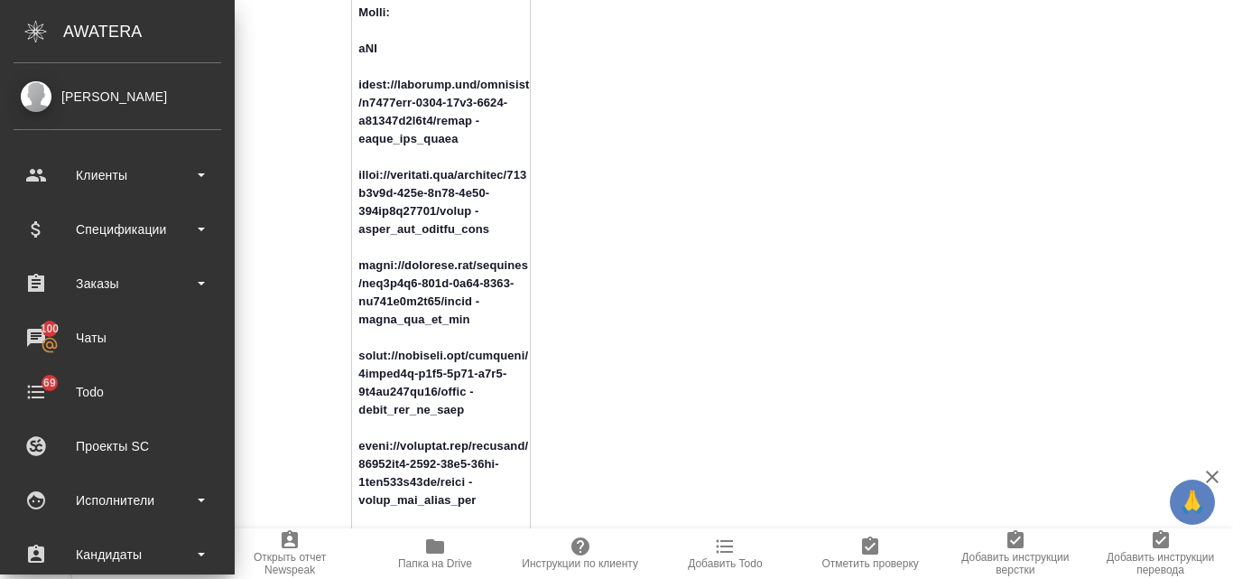
type textarea "x"
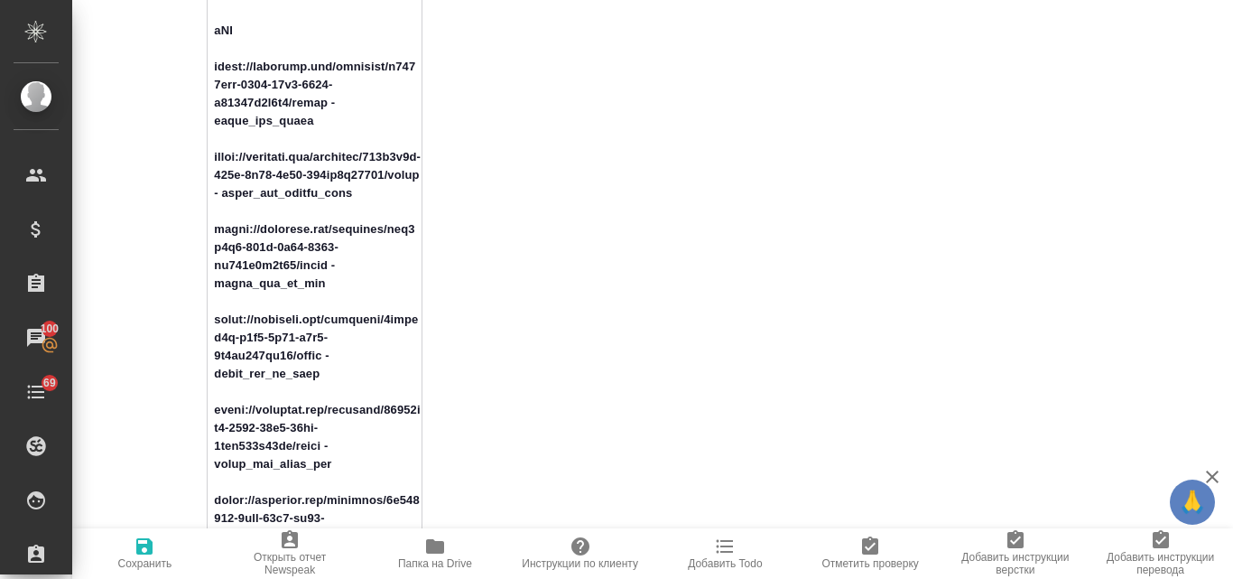
drag, startPoint x: 212, startPoint y: 246, endPoint x: 334, endPoint y: 299, distance: 132.6
drag, startPoint x: 214, startPoint y: 338, endPoint x: 347, endPoint y: 385, distance: 140.7
type textarea "x"
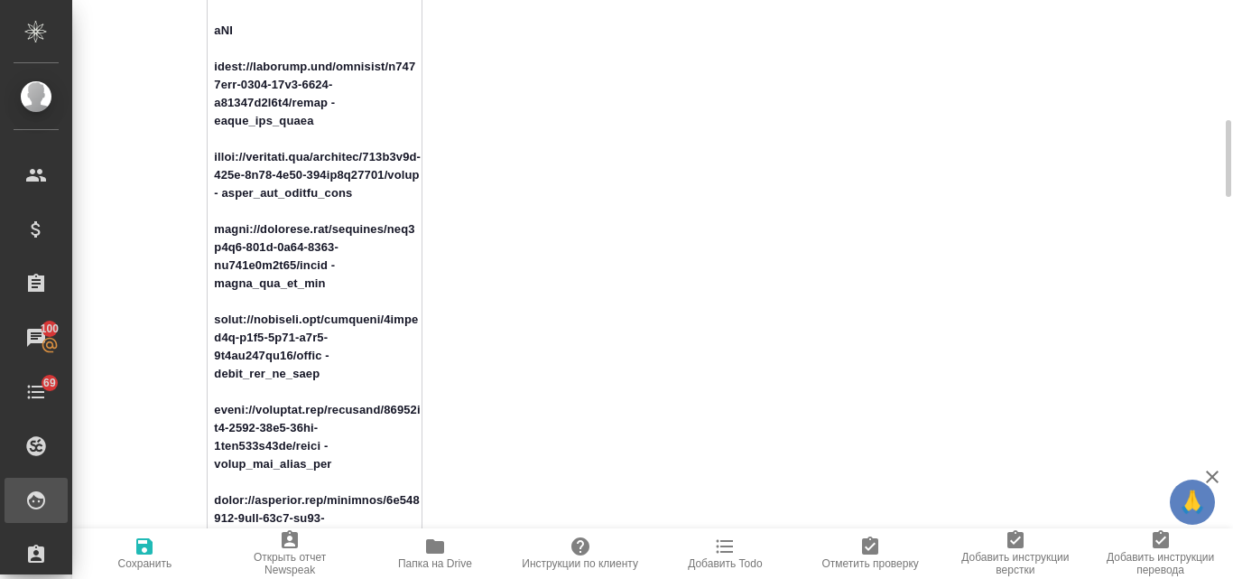
type textarea "x"
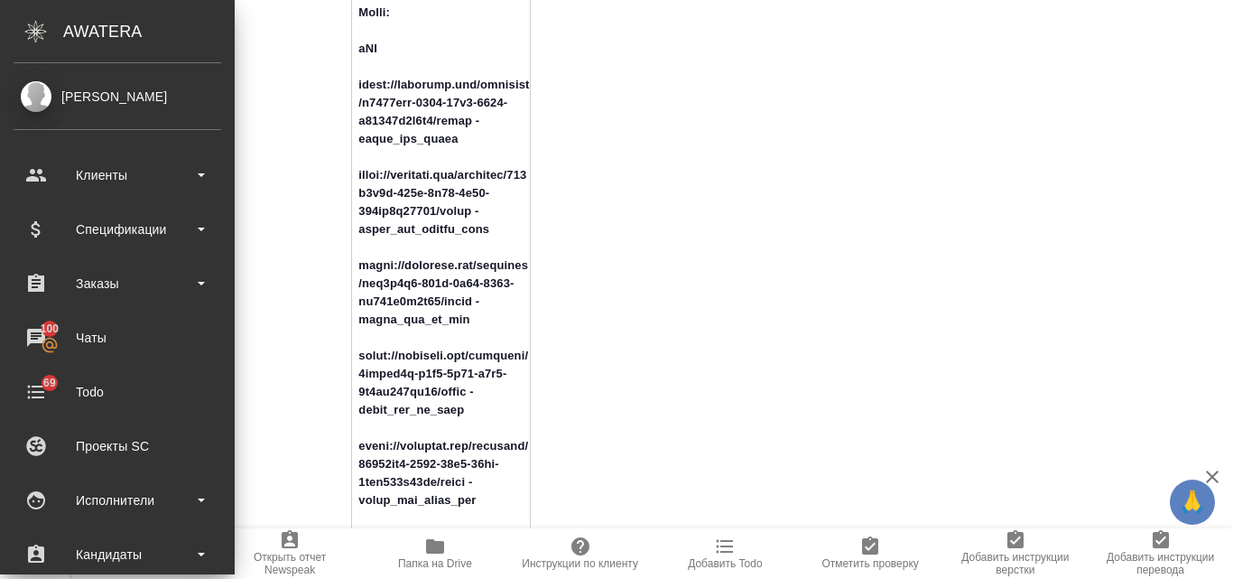
type textarea "x"
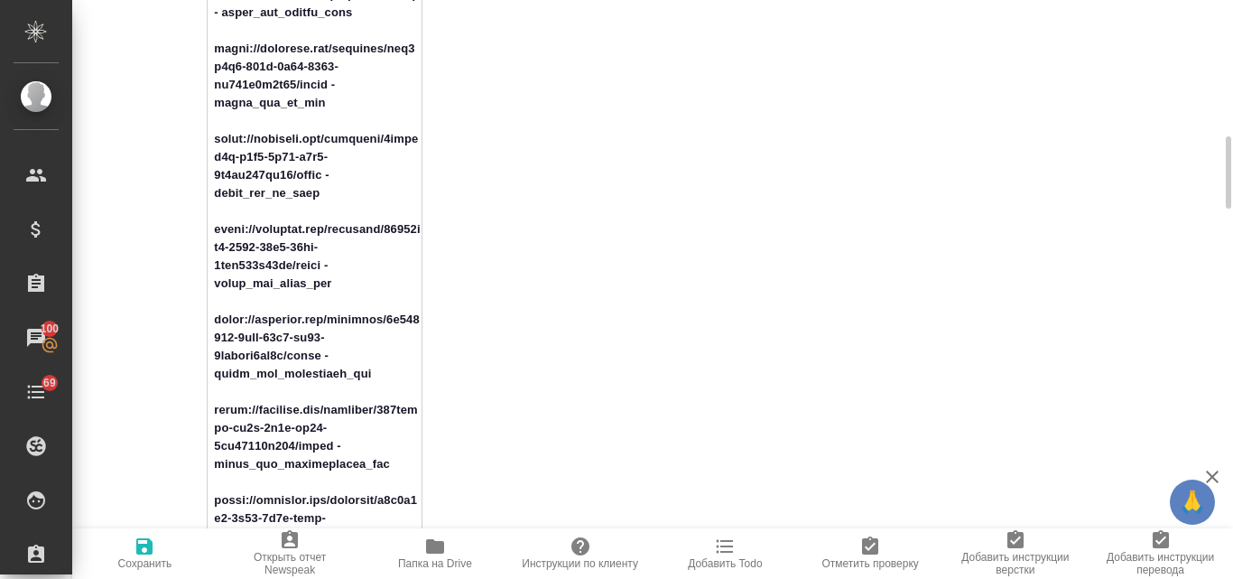
scroll to position [1264, 0]
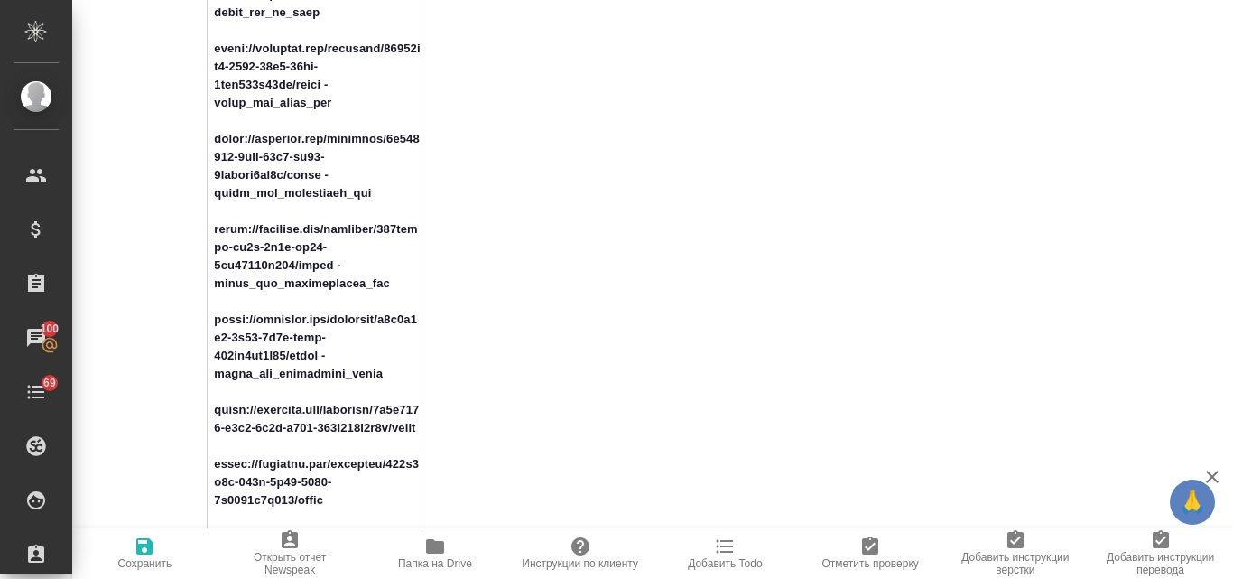
drag, startPoint x: 213, startPoint y: 68, endPoint x: 375, endPoint y: 119, distance: 170.4
drag, startPoint x: 215, startPoint y: 156, endPoint x: 370, endPoint y: 215, distance: 166.0
drag, startPoint x: 215, startPoint y: 248, endPoint x: 379, endPoint y: 298, distance: 171.6
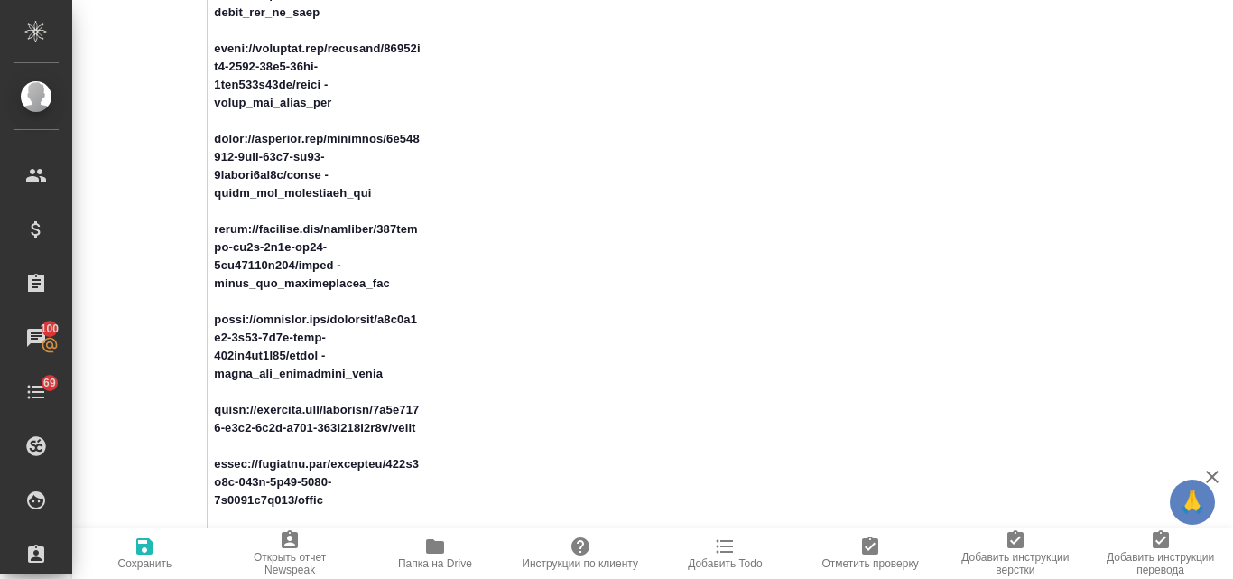
drag, startPoint x: 211, startPoint y: 338, endPoint x: 384, endPoint y: 400, distance: 183.3
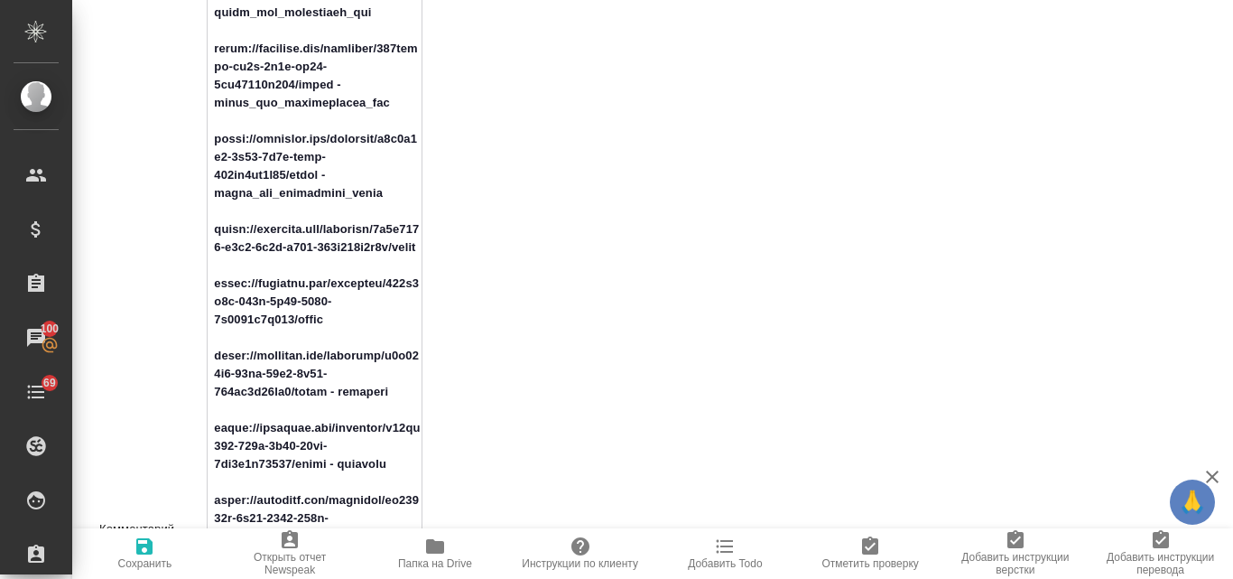
drag, startPoint x: 212, startPoint y: 248, endPoint x: 350, endPoint y: 285, distance: 143.0
click at [350, 285] on textarea at bounding box center [315, 527] width 214 height 2540
drag, startPoint x: 213, startPoint y: 317, endPoint x: 347, endPoint y: 355, distance: 138.9
click at [347, 355] on textarea at bounding box center [315, 527] width 214 height 2540
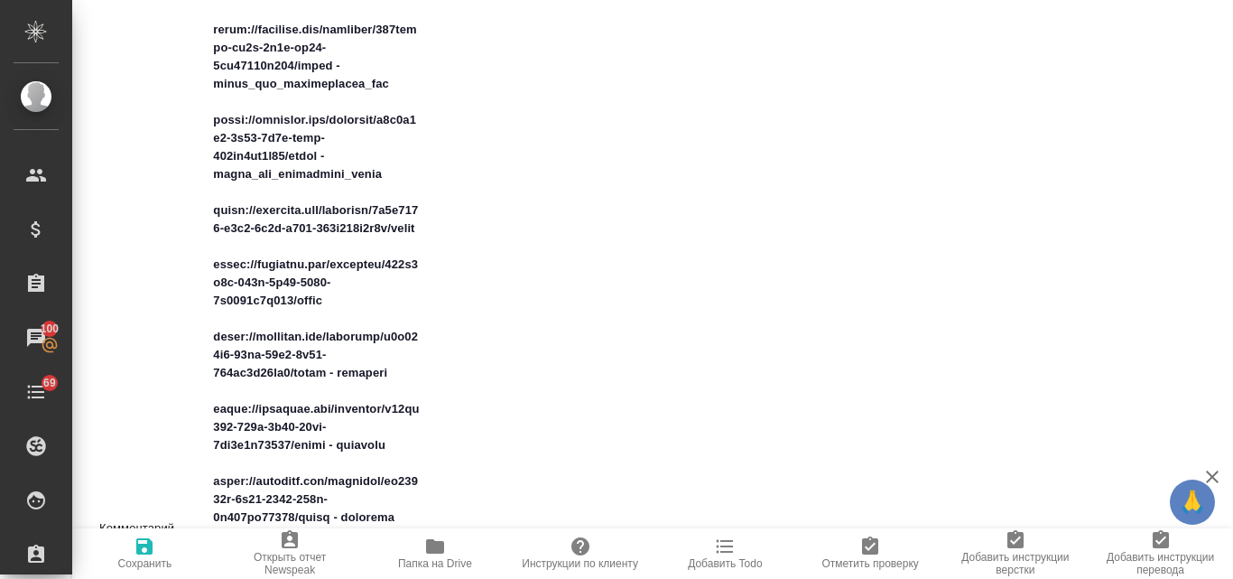
type textarea "x"
